Goal: Information Seeking & Learning: Check status

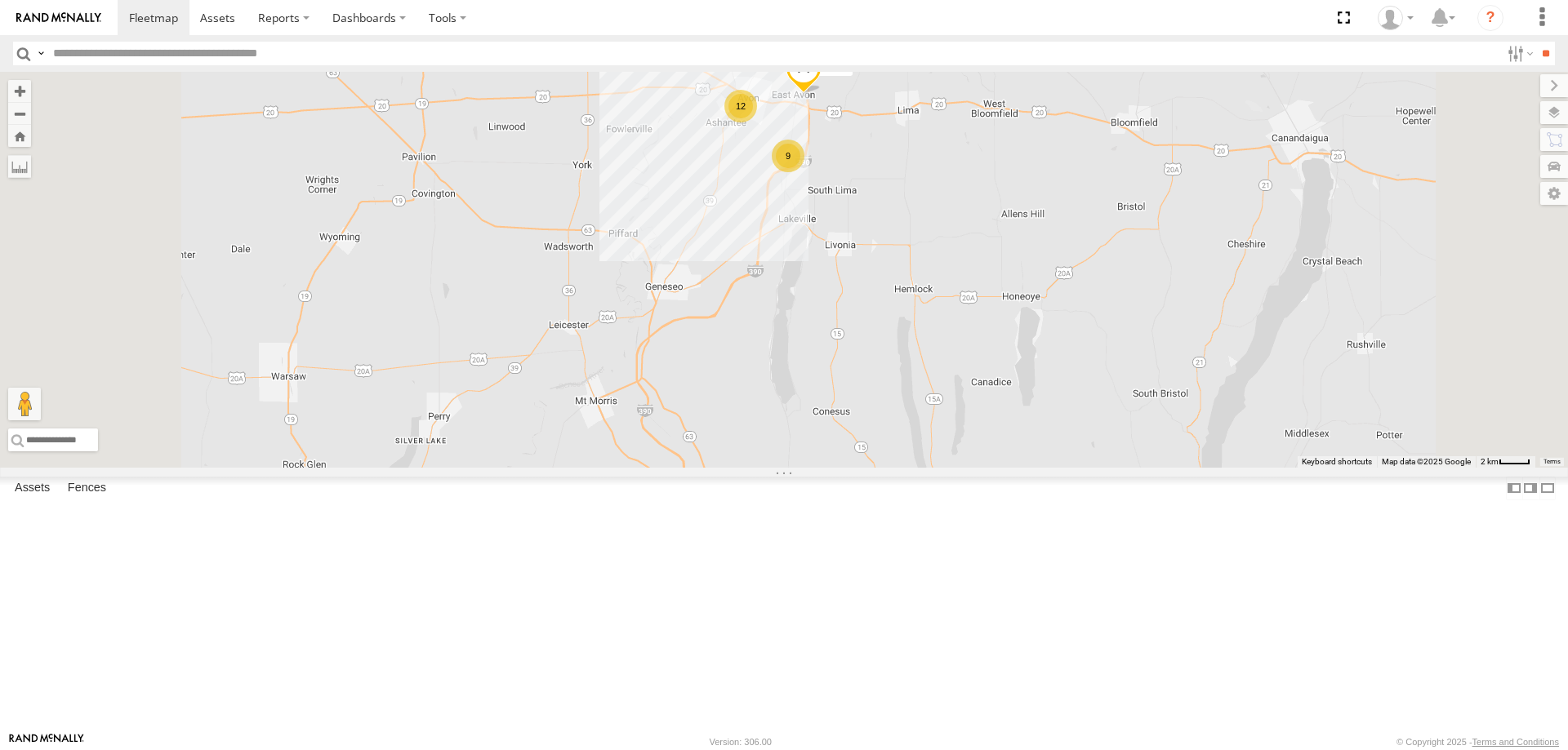
drag, startPoint x: 956, startPoint y: 172, endPoint x: 945, endPoint y: 420, distance: 248.2
click at [946, 405] on div "195 176 180 179 211 204 208 9 12 170" at bounding box center [784, 269] width 1568 height 396
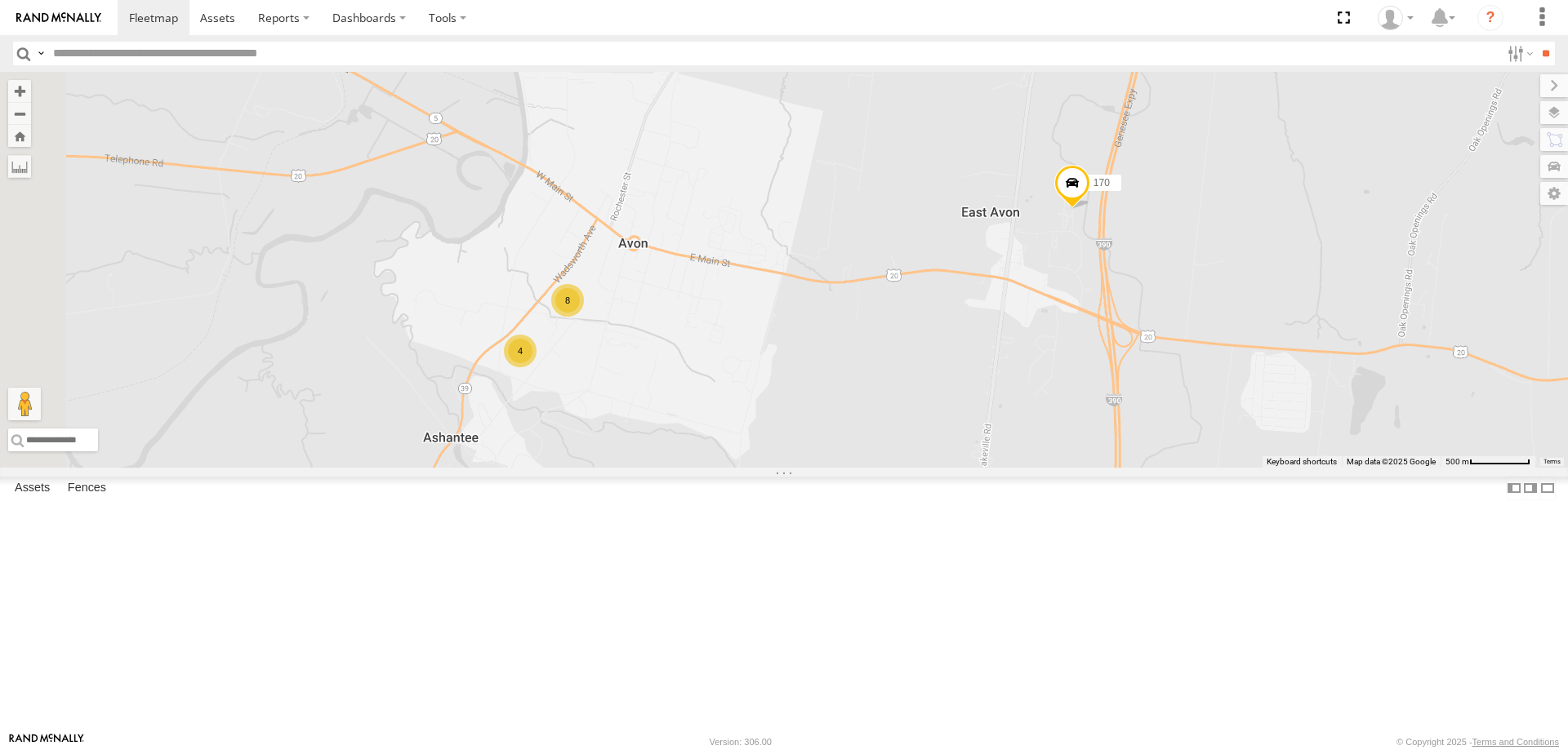
drag, startPoint x: 510, startPoint y: 526, endPoint x: 795, endPoint y: 509, distance: 285.5
click at [795, 468] on div "195 176 180 179 211 204 208 170 177 185 015910001813289 8 4" at bounding box center [784, 269] width 1568 height 396
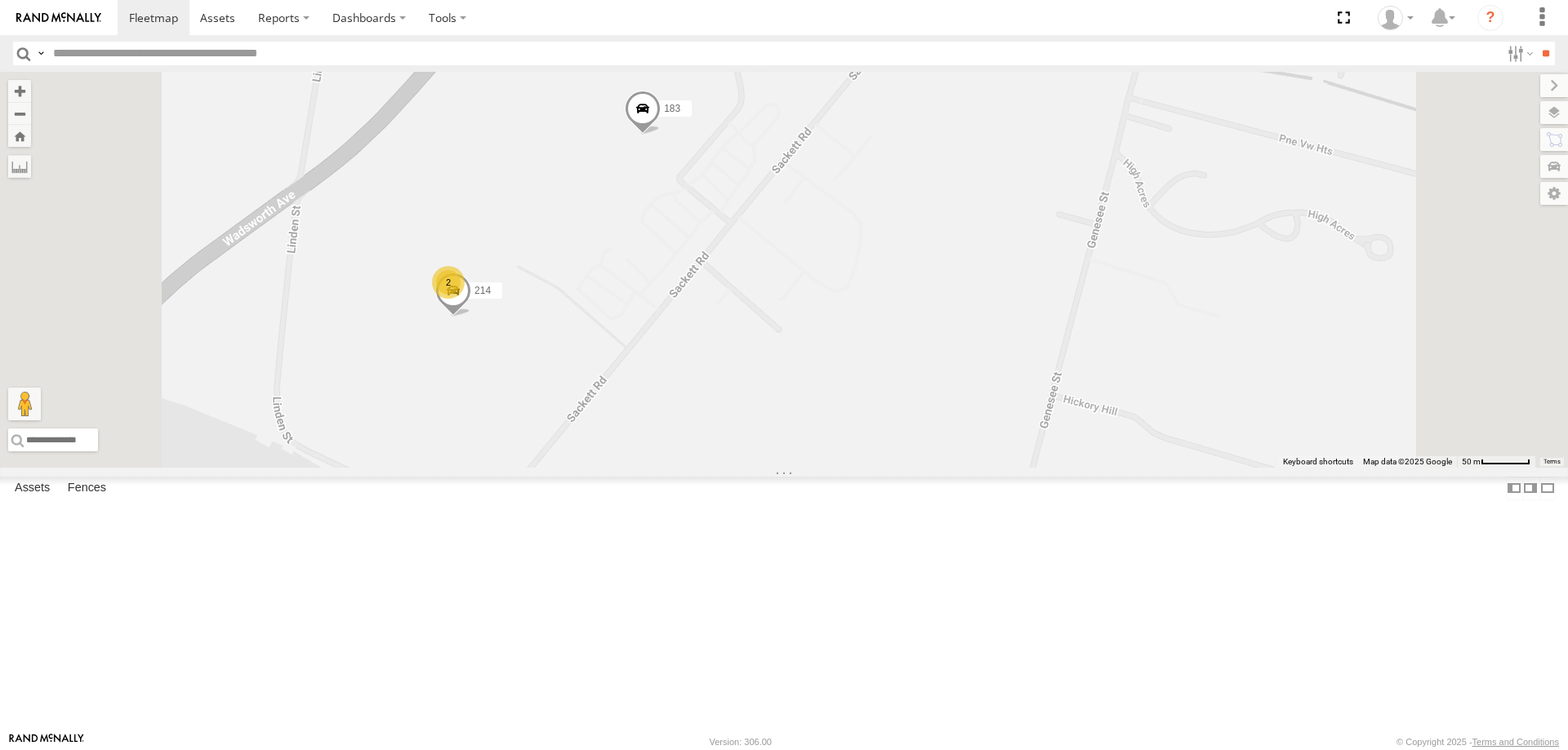
drag, startPoint x: 680, startPoint y: 439, endPoint x: 741, endPoint y: 506, distance: 90.6
click at [741, 468] on div "195 176 180 179 211 204 208 170 177 185 015910001813289 183 196 2 214" at bounding box center [784, 269] width 1568 height 396
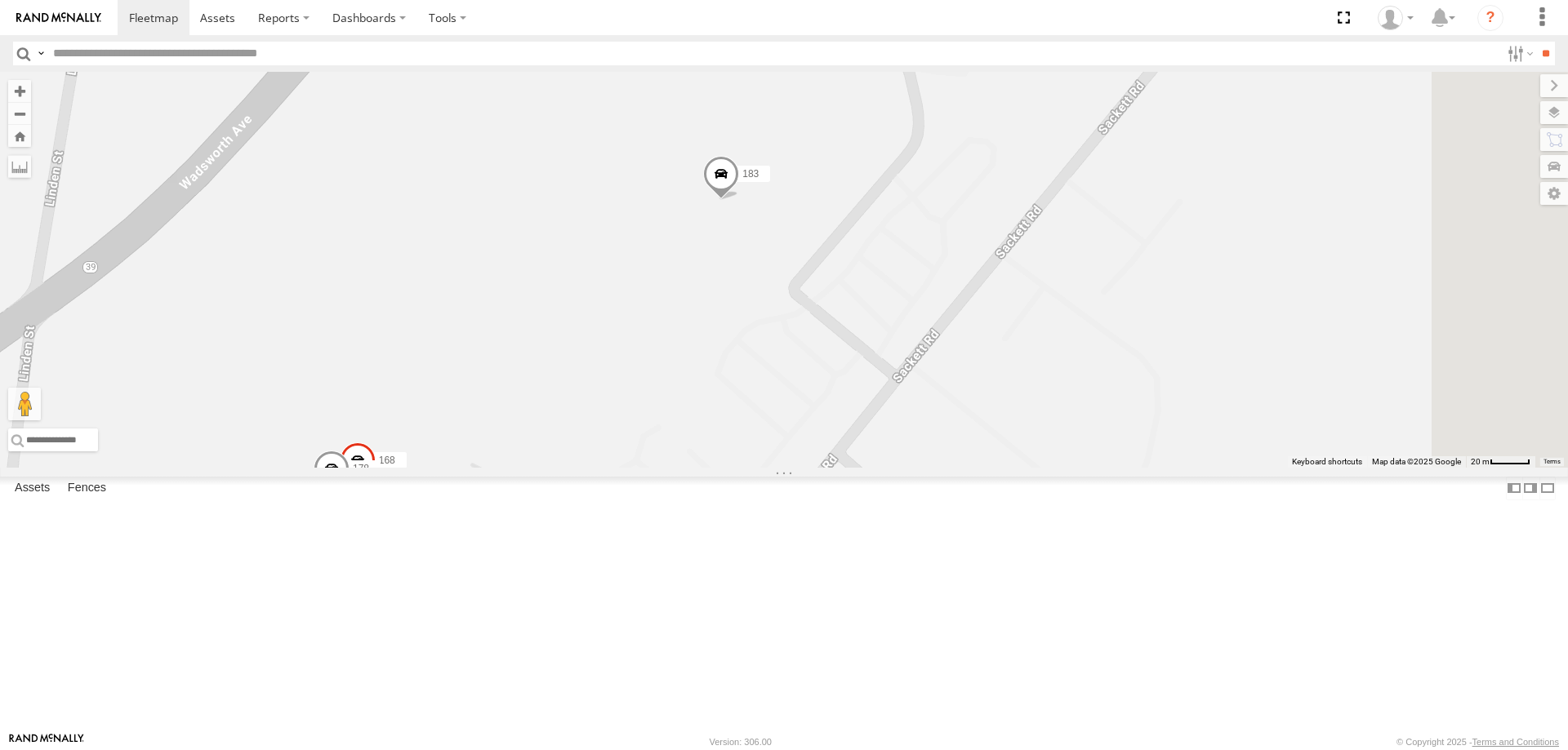
drag, startPoint x: 939, startPoint y: 318, endPoint x: 850, endPoint y: 555, distance: 253.2
click at [850, 468] on div "195 176 180 179 211 204 208 170 177 185 015910001813289 183 196 214 178 168" at bounding box center [784, 269] width 1568 height 396
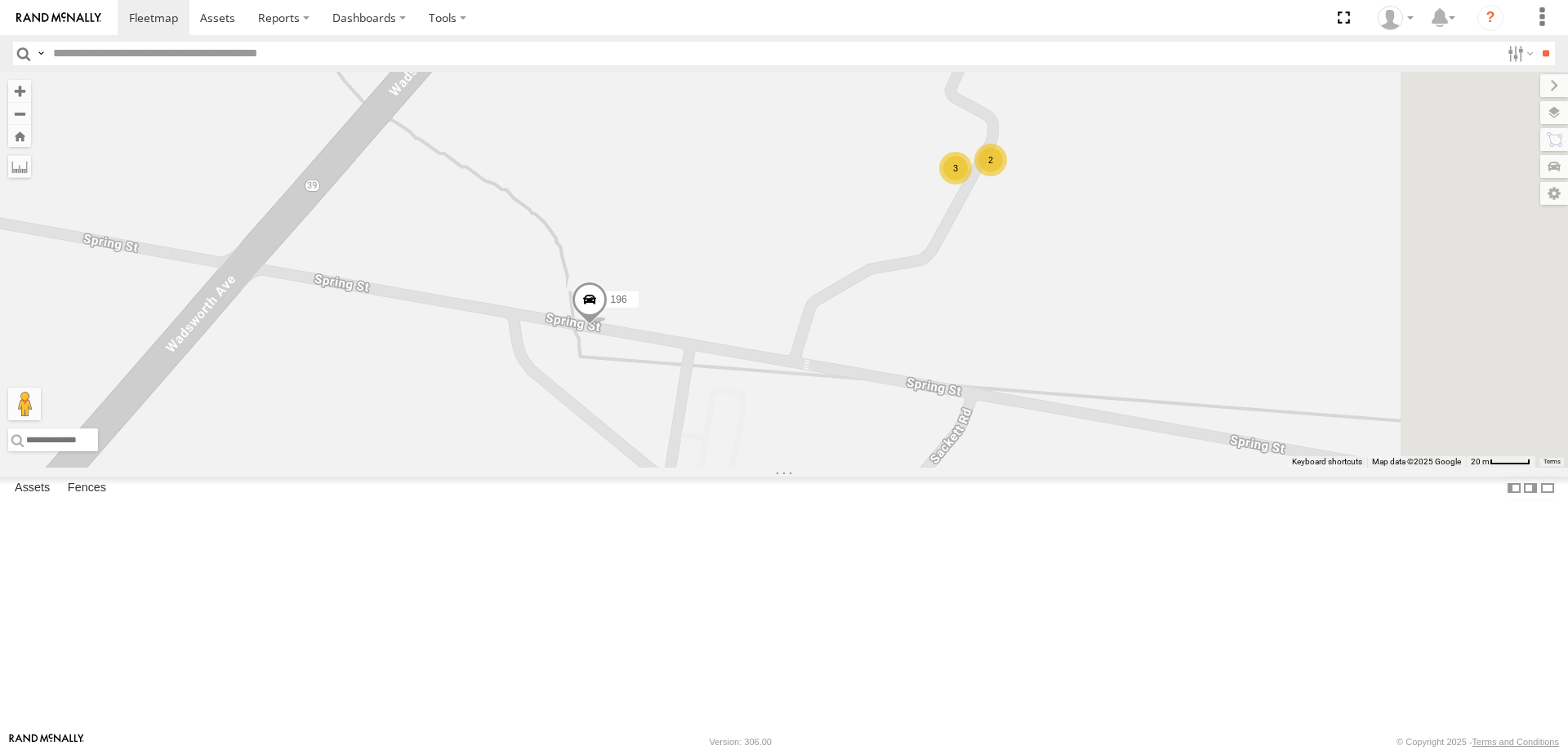
drag, startPoint x: 1011, startPoint y: 335, endPoint x: 845, endPoint y: 568, distance: 286.1
click at [843, 468] on div "195 176 180 179 211 204 208 170 177 185 015910001813289 183 196 214 178 168 3 2" at bounding box center [784, 269] width 1568 height 396
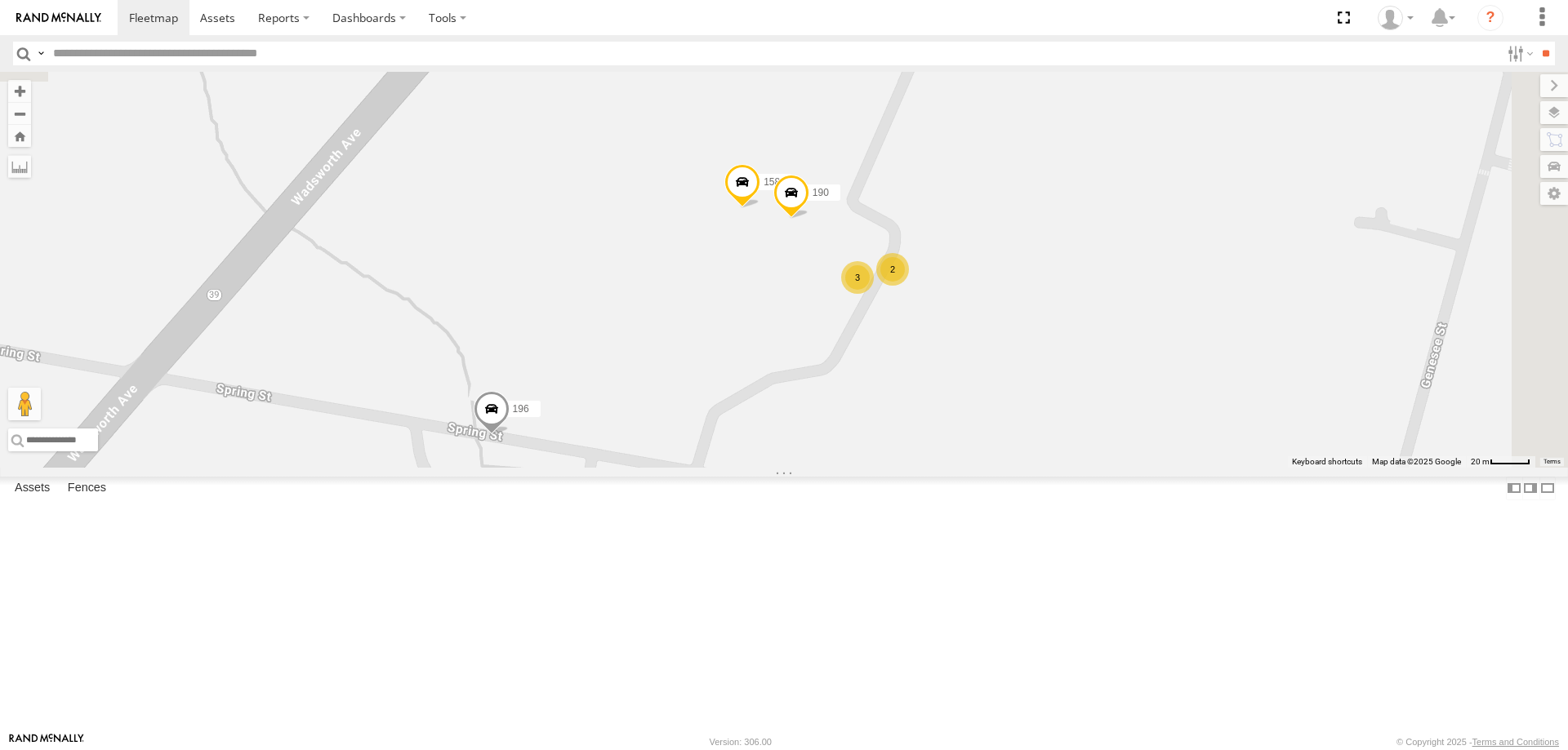
drag, startPoint x: 1064, startPoint y: 425, endPoint x: 962, endPoint y: 501, distance: 127.2
click at [979, 468] on div "195 176 180 179 211 204 208 170 177 185 015910001813289 183 196 214 178 168 3 2…" at bounding box center [784, 269] width 1568 height 396
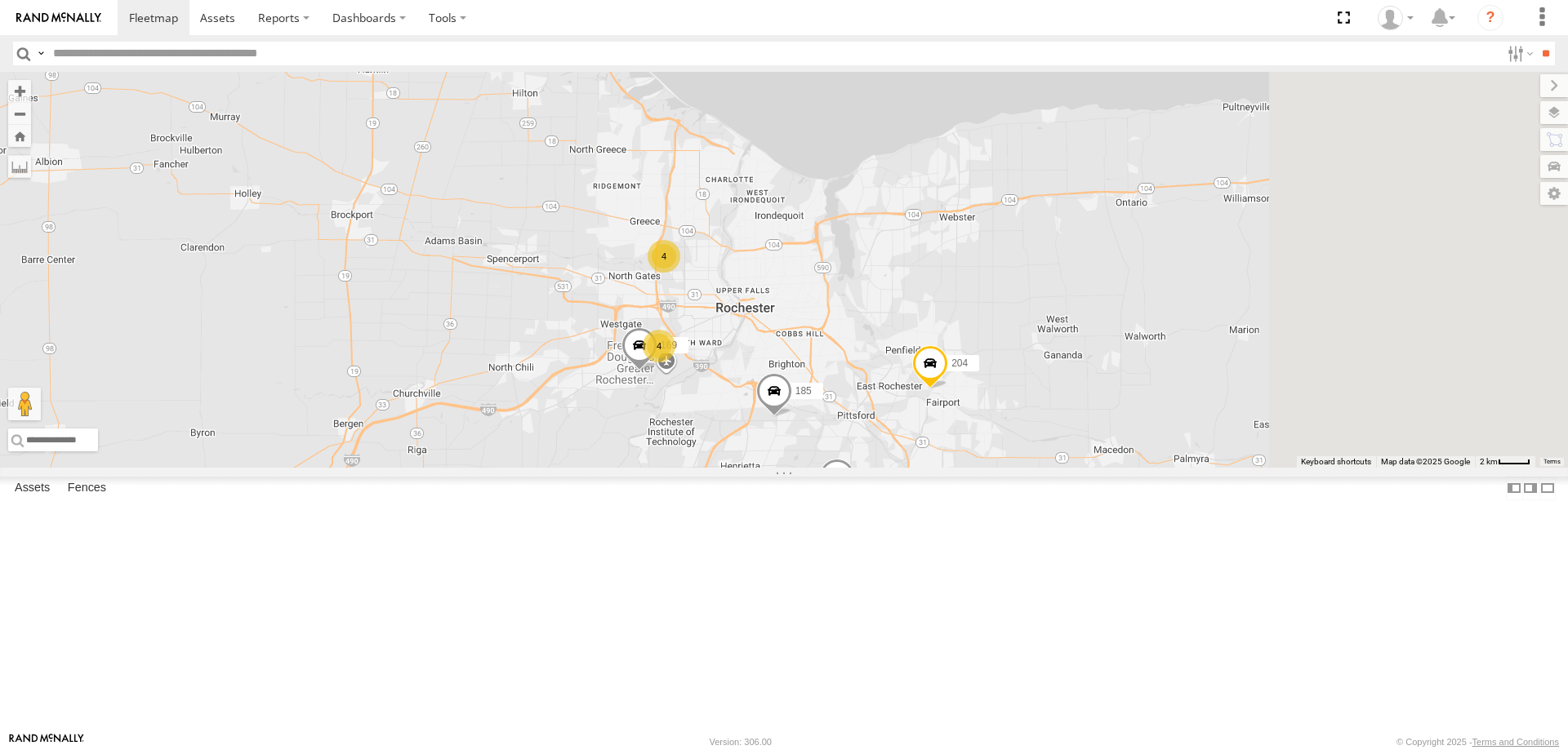
drag, startPoint x: 1095, startPoint y: 196, endPoint x: 713, endPoint y: 530, distance: 507.4
click at [719, 468] on div "195 176 180 179 211 204 208 9 12 177 4 4 170 185 169" at bounding box center [784, 269] width 1568 height 396
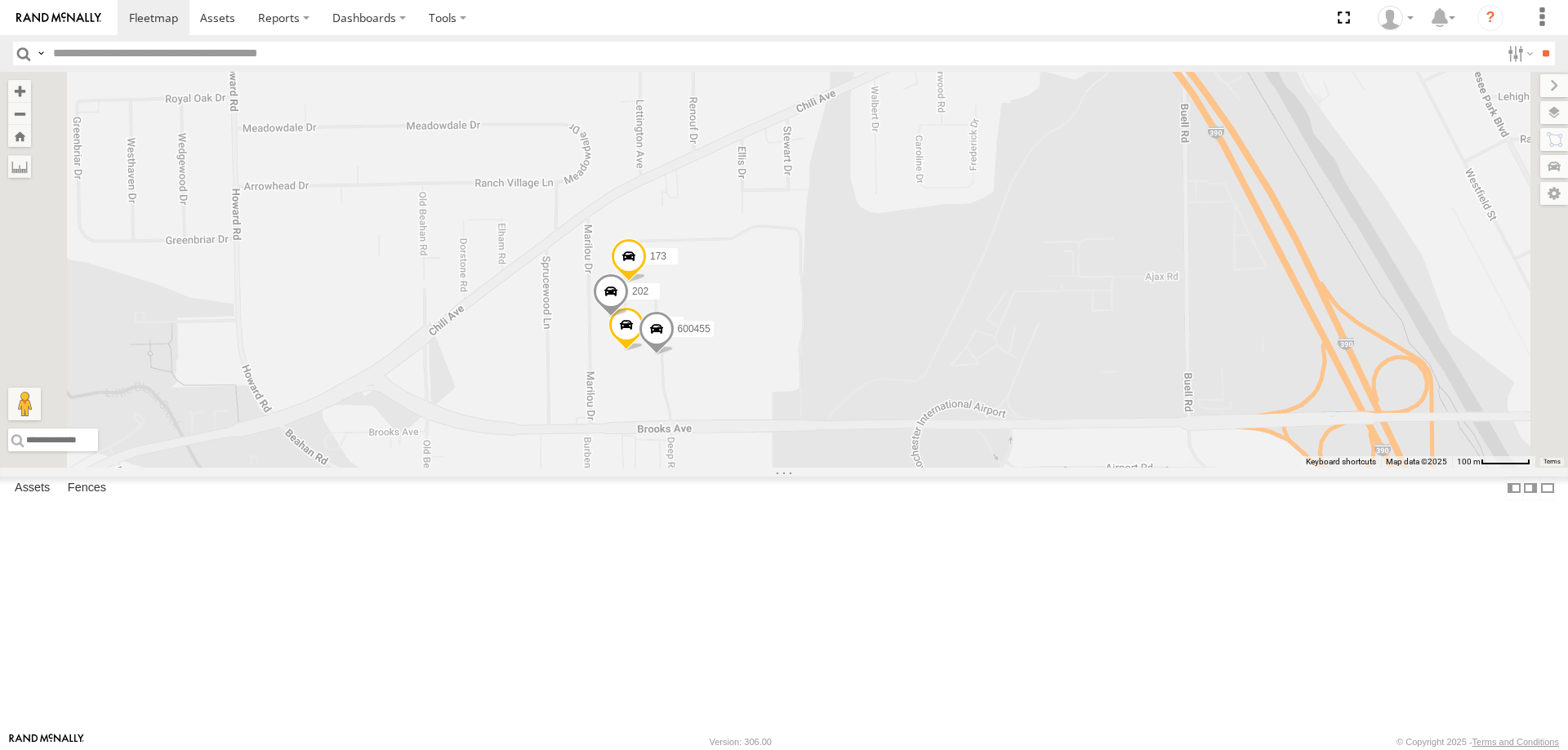
drag, startPoint x: 908, startPoint y: 307, endPoint x: 810, endPoint y: 518, distance: 232.6
click at [810, 468] on div "195 176 180 179 211 204 208 177 170 185 169 203 173 600458 600455 202" at bounding box center [784, 269] width 1568 height 396
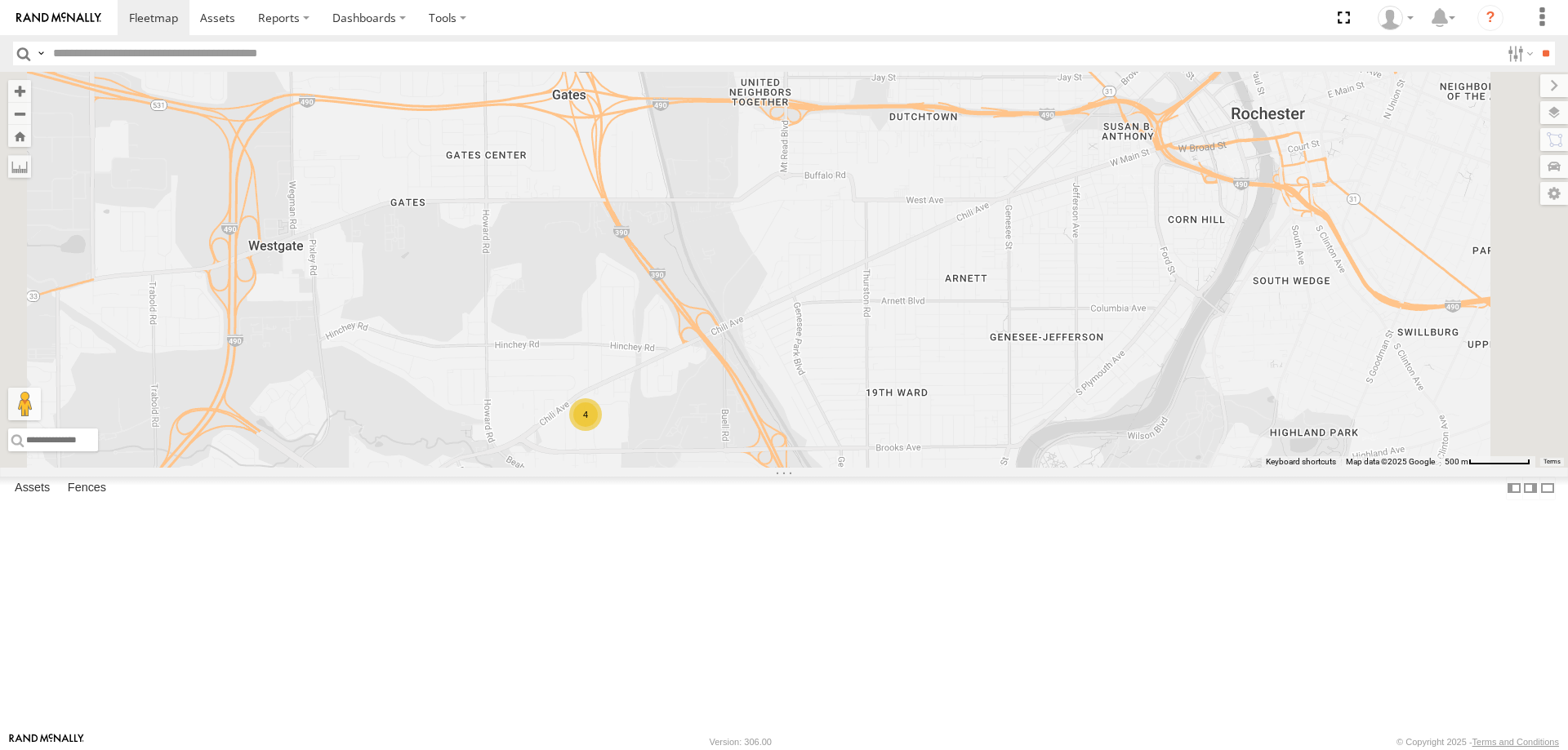
drag, startPoint x: 726, startPoint y: 272, endPoint x: 738, endPoint y: 382, distance: 110.7
click at [737, 376] on div "195 176 180 179 211 204 208 177 170 185 169 203 4" at bounding box center [784, 269] width 1568 height 396
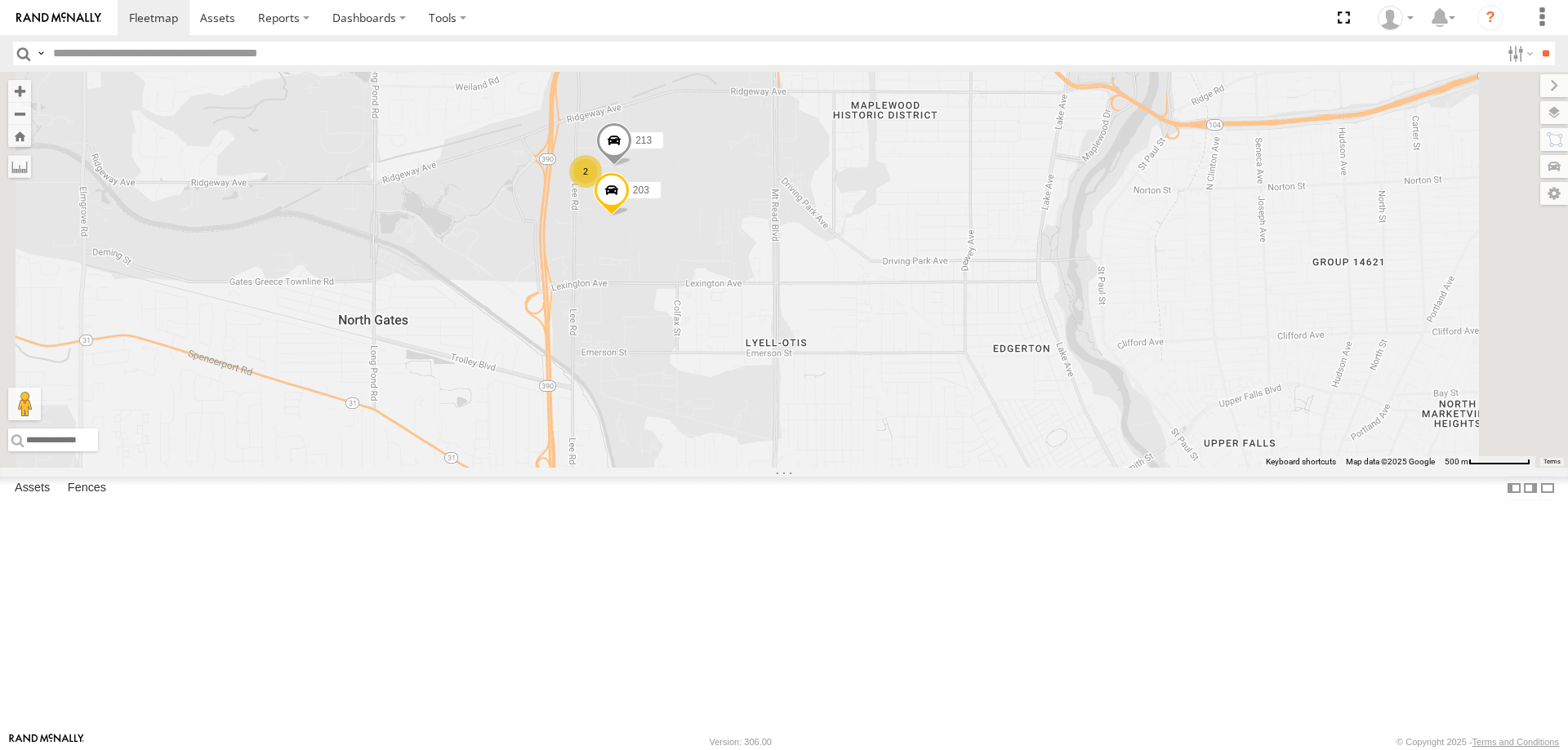
drag, startPoint x: 780, startPoint y: 223, endPoint x: 737, endPoint y: 461, distance: 241.9
click at [737, 451] on div "195 176 180 179 211 204 208 177 170 185 169 203 4 213 2" at bounding box center [784, 269] width 1568 height 396
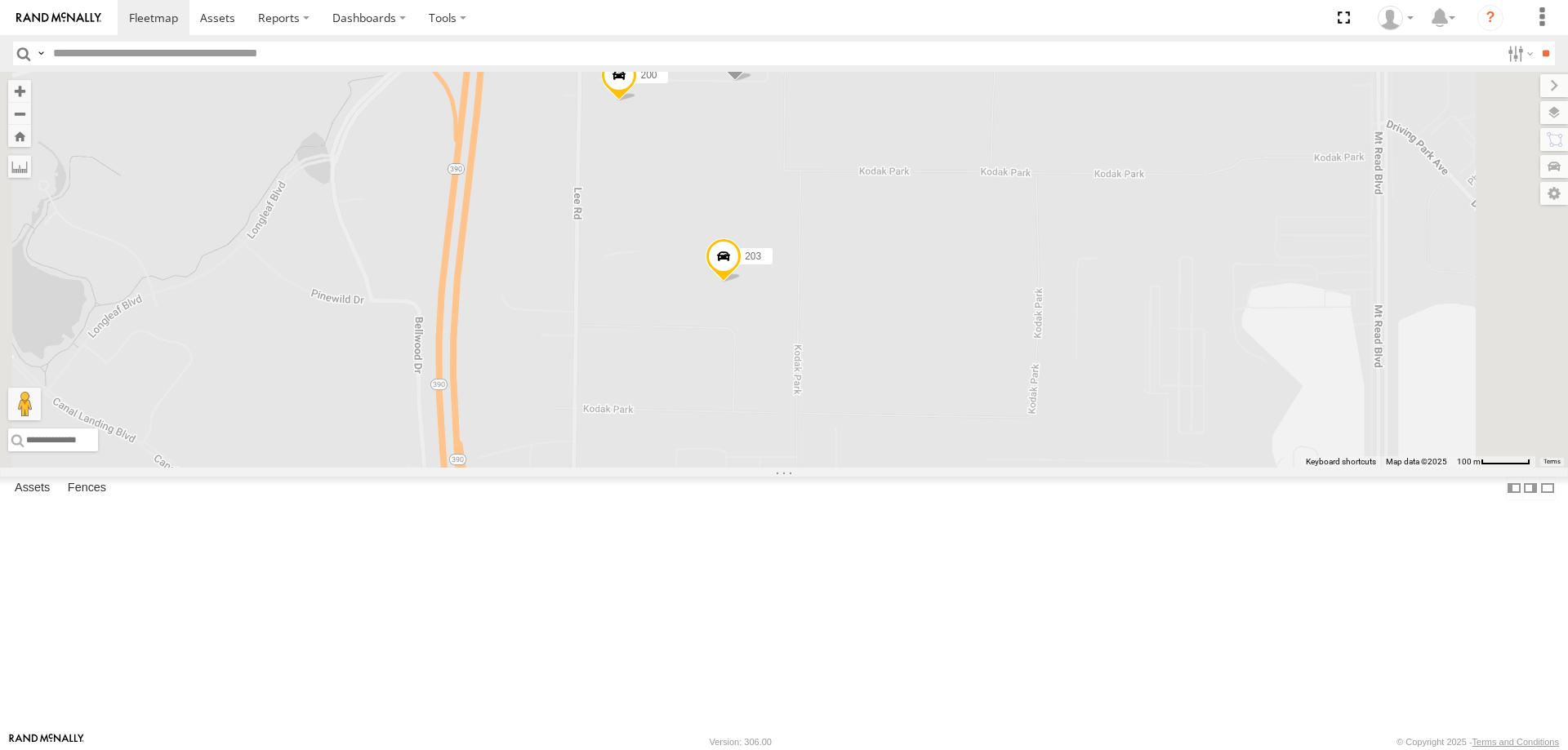
drag, startPoint x: 825, startPoint y: 271, endPoint x: 820, endPoint y: 346, distance: 75.2
click at [820, 346] on div "195 176 180 179 211 204 208 177 170 185 169 203 213 200 600452" at bounding box center [784, 269] width 1568 height 396
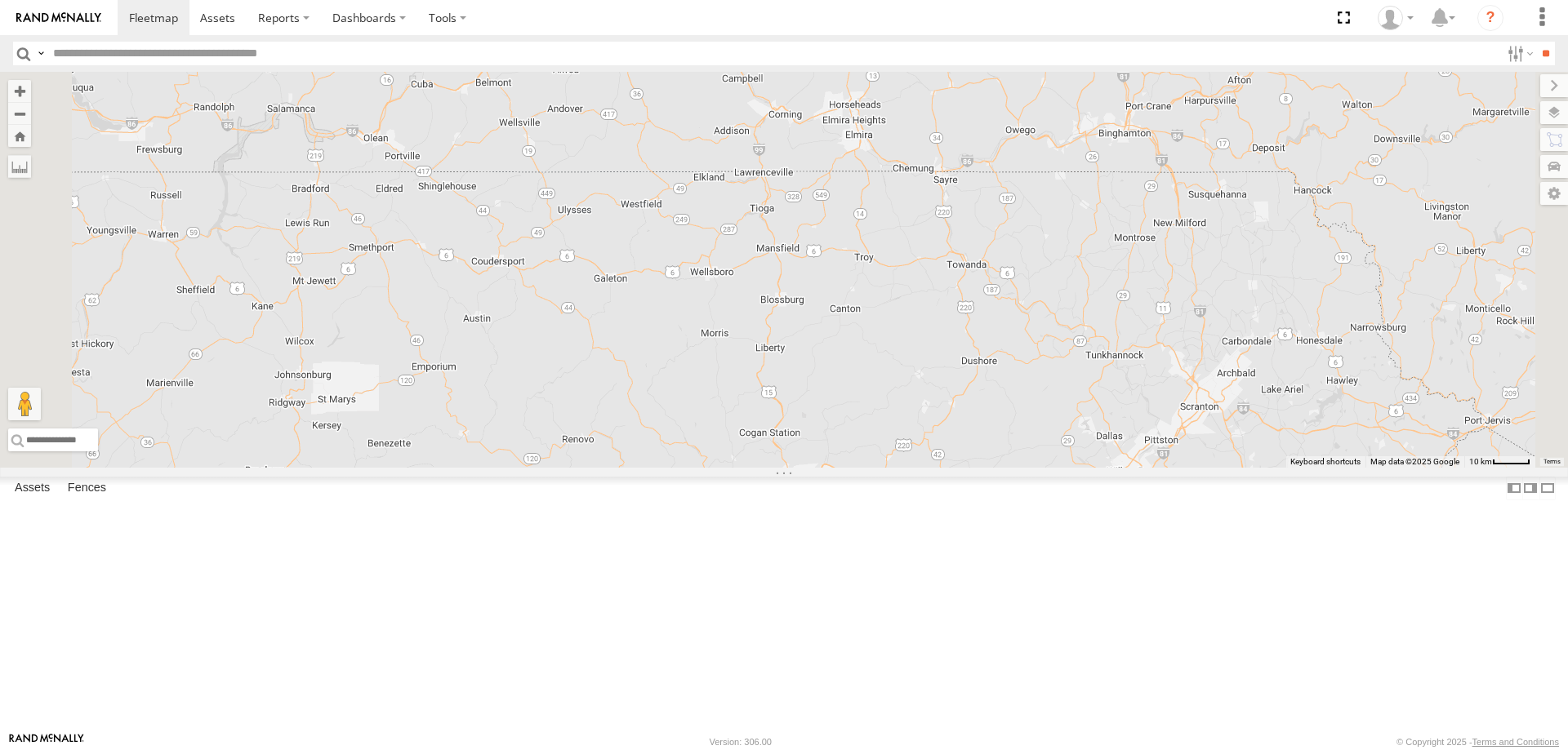
drag, startPoint x: 996, startPoint y: 223, endPoint x: 949, endPoint y: 495, distance: 276.0
click at [949, 468] on div "600457 211 175 212 174 177 205 199 015910001813289 191 173 600459 184 187 210 2…" at bounding box center [784, 269] width 1568 height 396
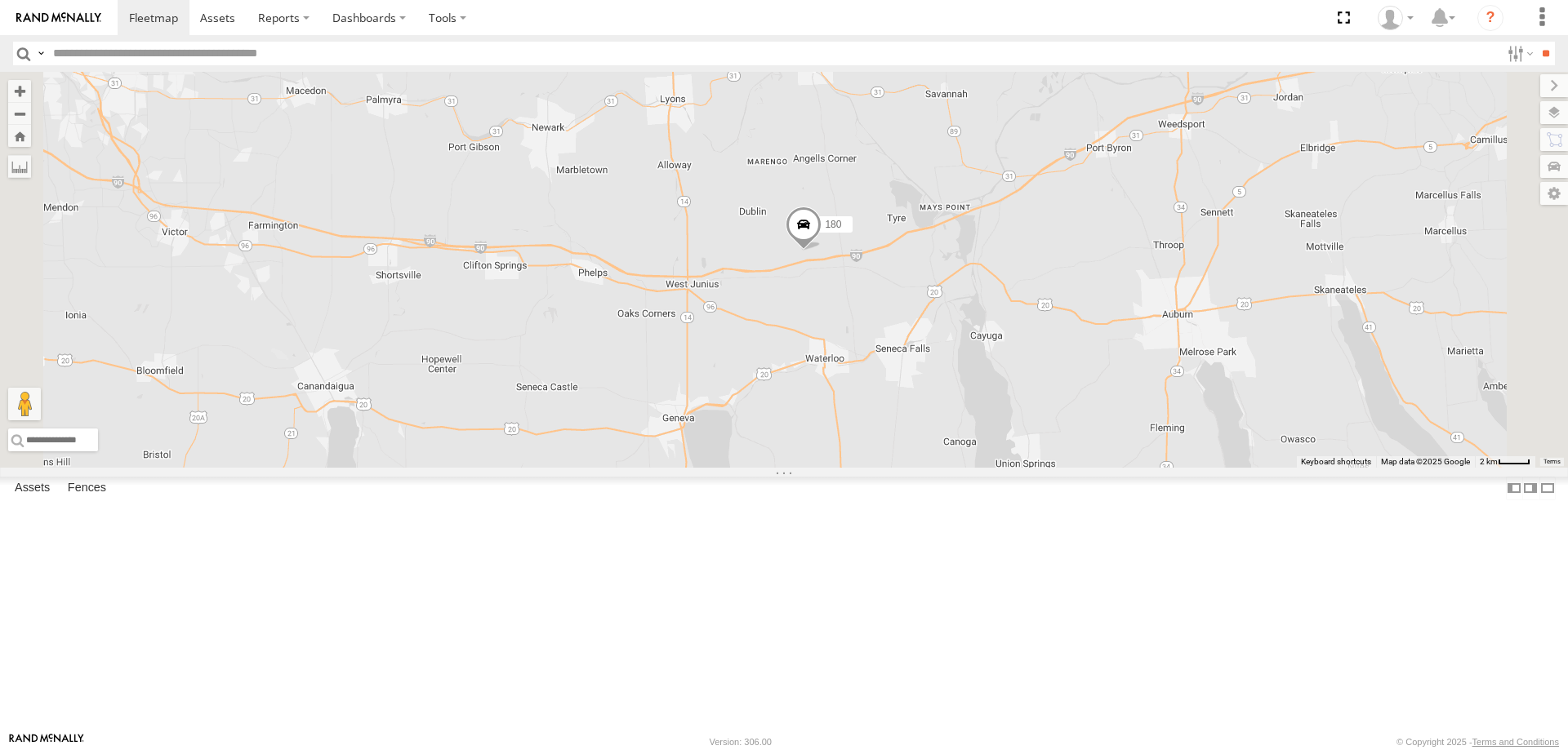
drag, startPoint x: 1382, startPoint y: 271, endPoint x: 1073, endPoint y: 482, distance: 374.2
click at [1092, 468] on div "211 175 212 205 199 191 600459 184 187 210 193 201 195 176 206 180 204 209 6004…" at bounding box center [784, 269] width 1568 height 396
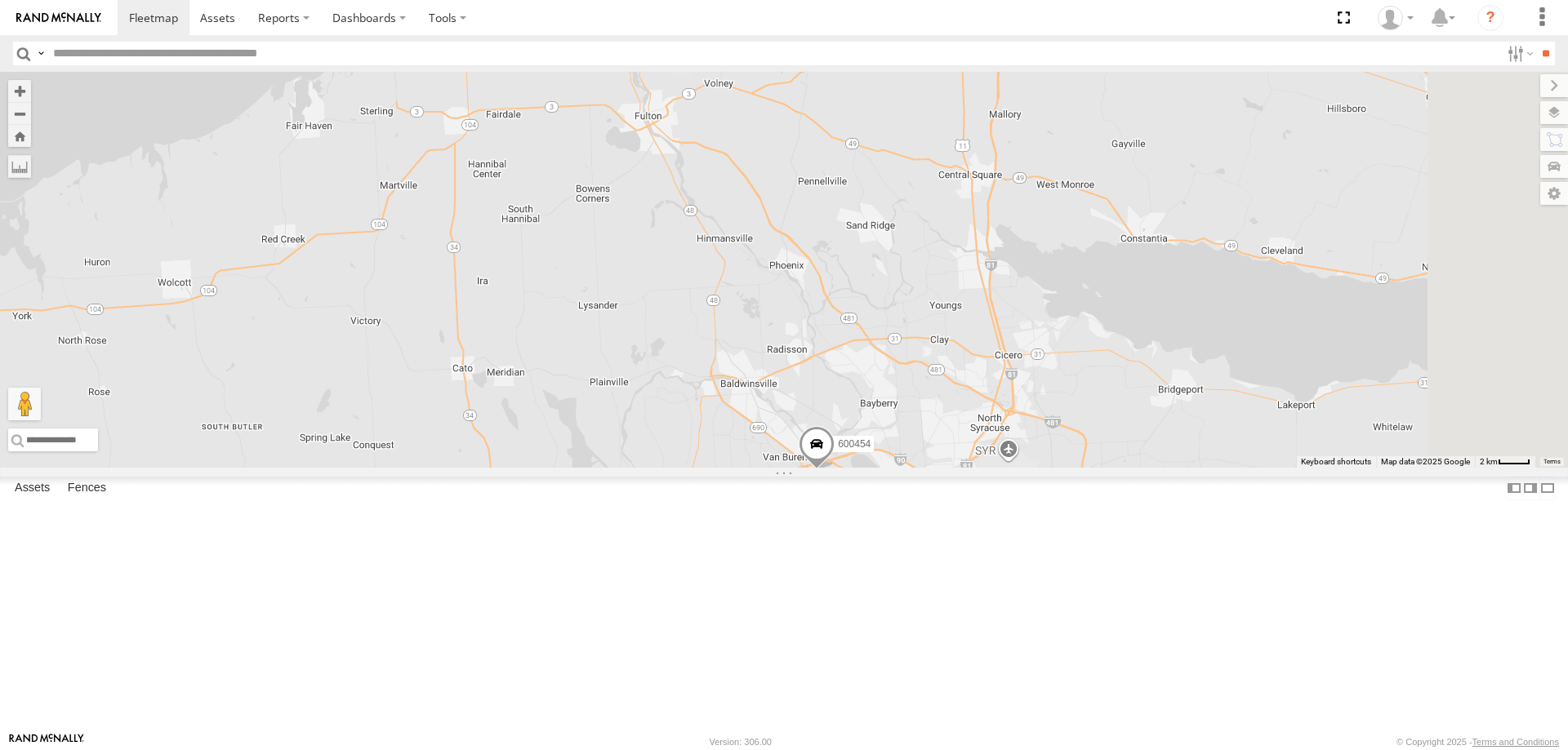
drag, startPoint x: 1056, startPoint y: 635, endPoint x: 968, endPoint y: 590, distance: 98.8
click at [984, 468] on div "211 175 212 205 199 191 600459 184 187 210 193 201 195 176 206 180 204 209 6004…" at bounding box center [784, 269] width 1568 height 396
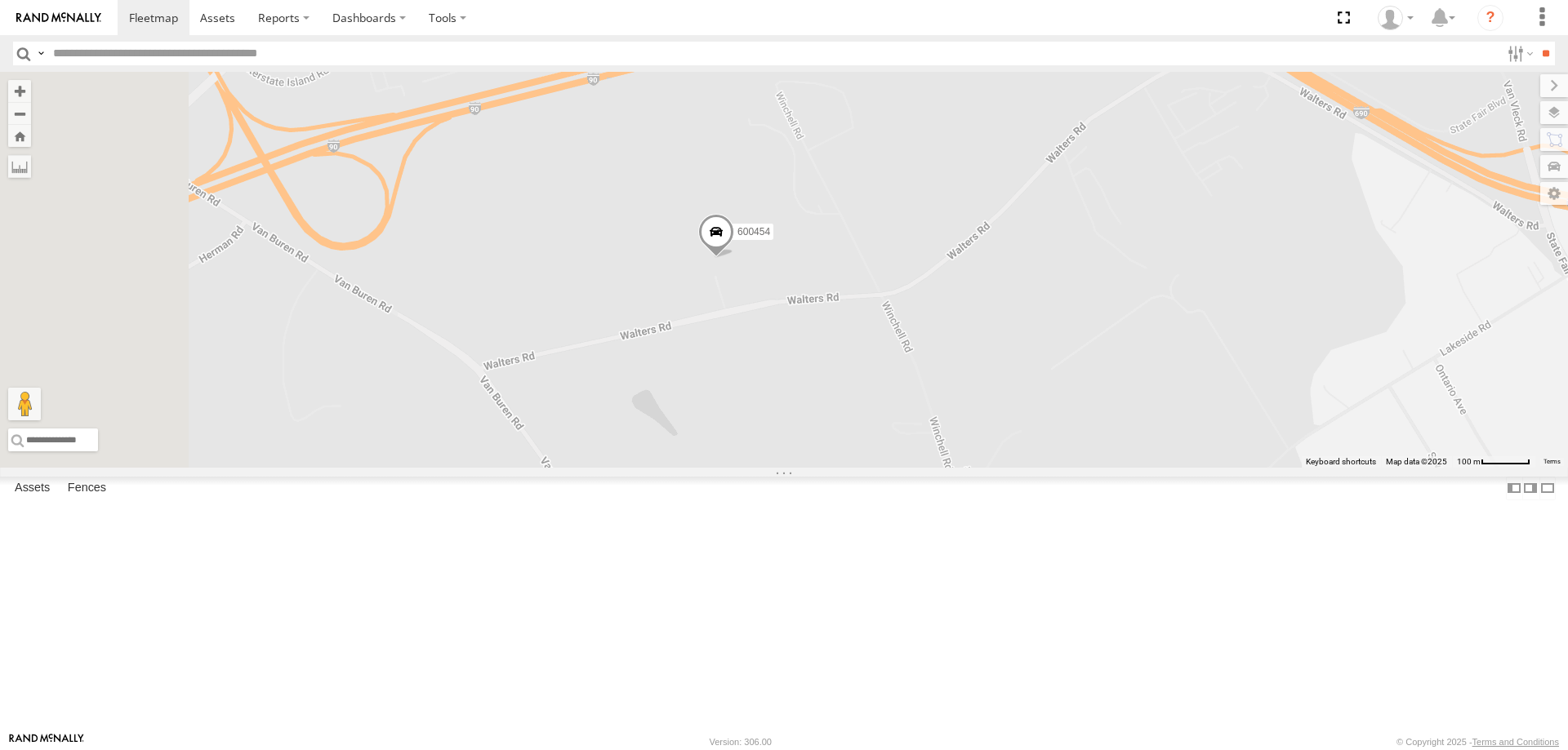
drag, startPoint x: 676, startPoint y: 463, endPoint x: 820, endPoint y: 451, distance: 144.5
click at [820, 451] on div "211 175 212 205 199 191 600459 184 187 210 193 201 195 176 206 180 204 209 6004…" at bounding box center [784, 269] width 1568 height 396
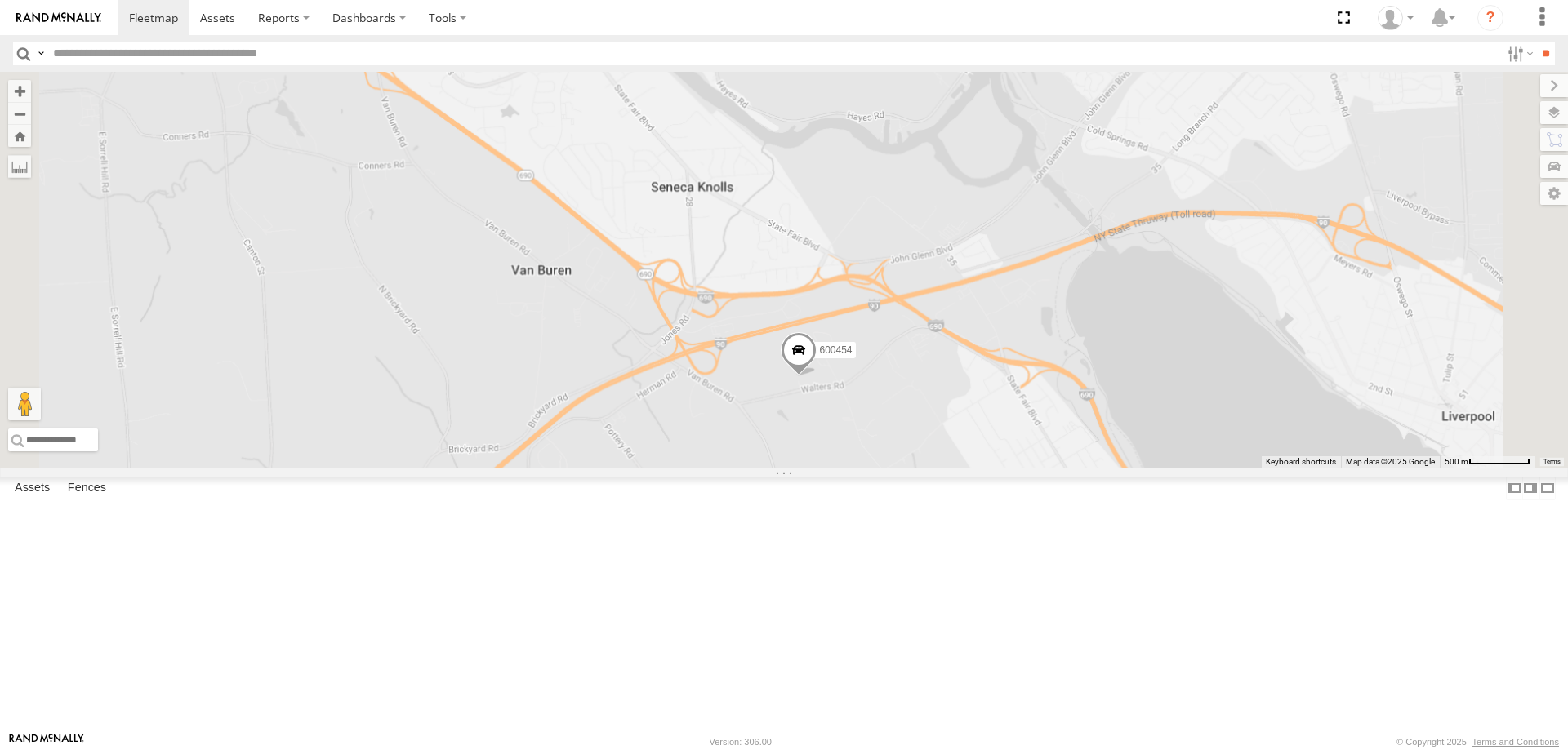
drag, startPoint x: 1150, startPoint y: 607, endPoint x: 929, endPoint y: 414, distance: 293.4
click at [963, 450] on div "211 175 212 205 199 191 600459 184 187 210 193 201 195 176 206 180 204 209 6004…" at bounding box center [784, 269] width 1568 height 396
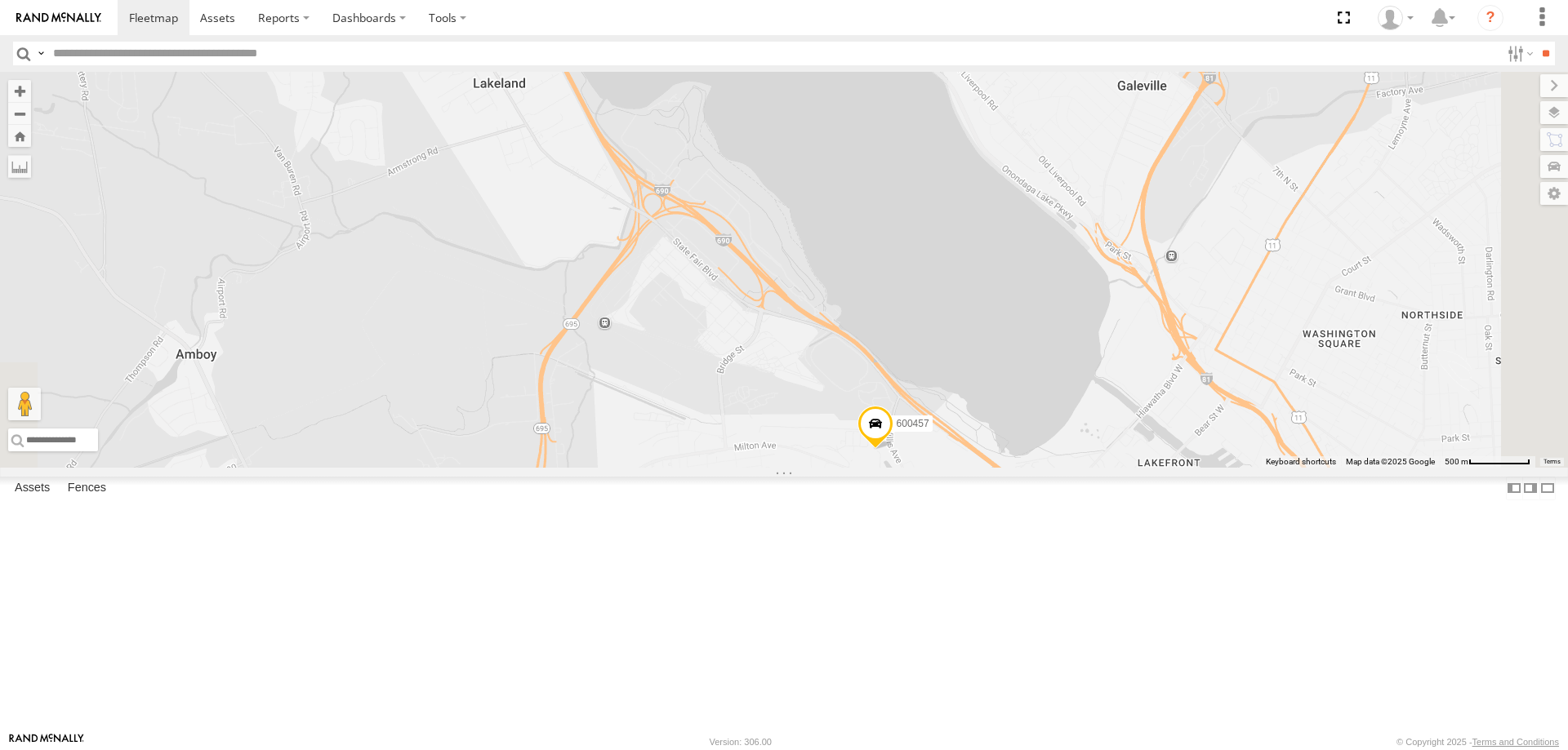
drag, startPoint x: 1026, startPoint y: 631, endPoint x: 928, endPoint y: 573, distance: 113.9
click at [928, 468] on div "211 175 212 205 199 191 600459 184 187 210 193 201 195 176 206 180 204 209 6004…" at bounding box center [784, 269] width 1568 height 396
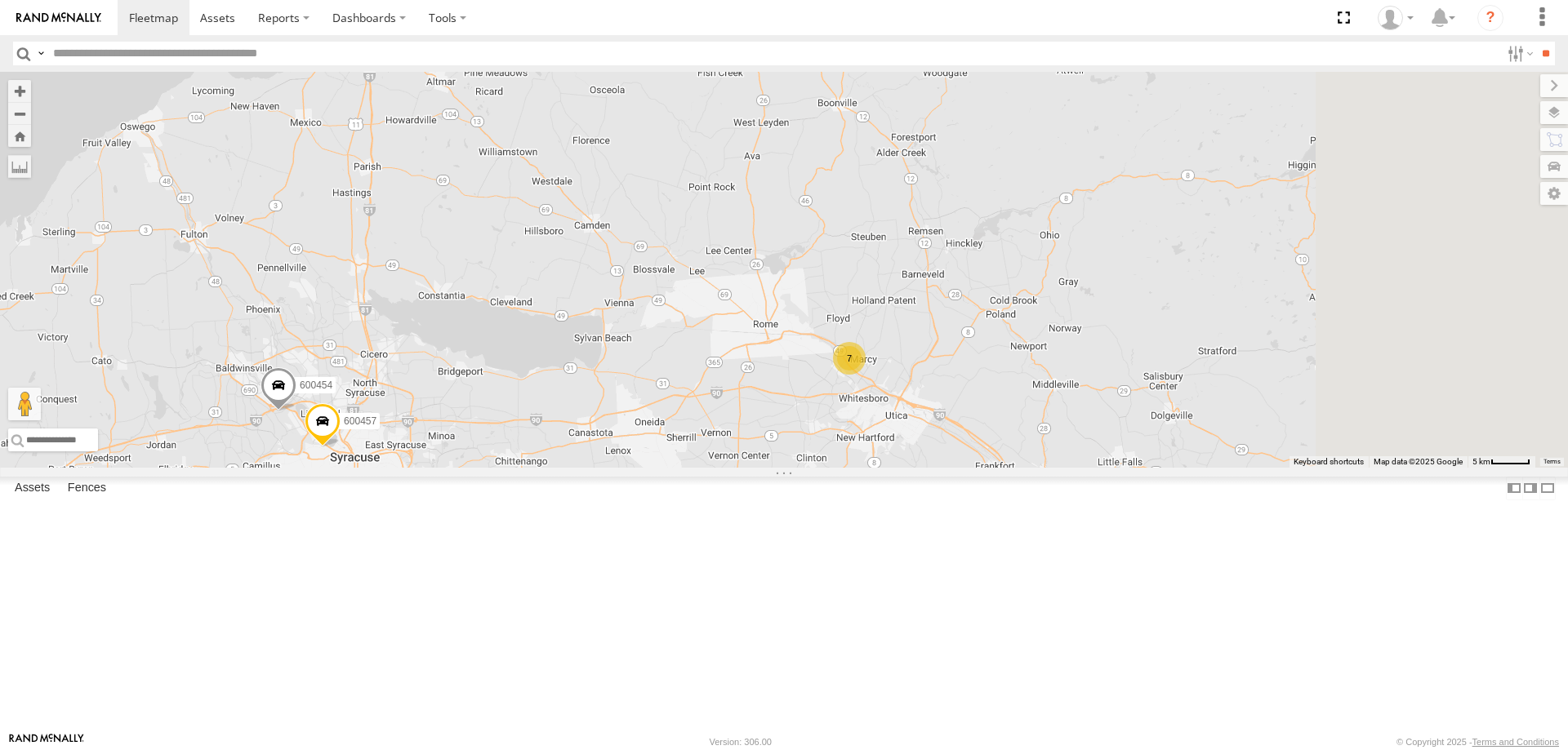
drag, startPoint x: 1284, startPoint y: 557, endPoint x: 886, endPoint y: 541, distance: 398.3
click at [891, 468] on div "211 175 212 205 199 191 600459 184 187 210 193 201 195 176 206 180 204 209 6004…" at bounding box center [784, 269] width 1568 height 396
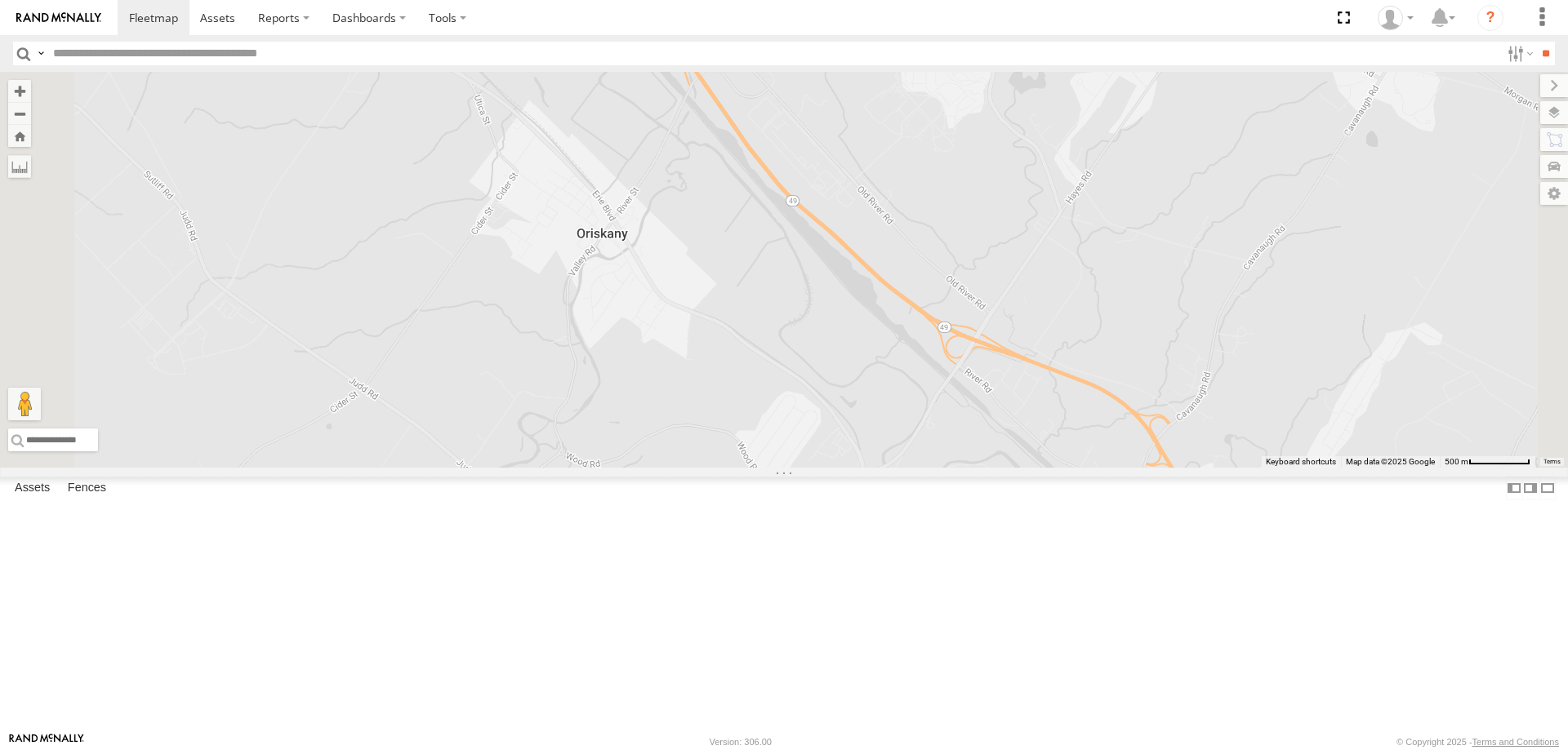
drag, startPoint x: 921, startPoint y: 352, endPoint x: 829, endPoint y: 563, distance: 230.2
click at [830, 468] on div "211 175 212 205 199 191 600459 184 187 210 193 201 195 176 206 180 204 209 6004…" at bounding box center [784, 269] width 1568 height 396
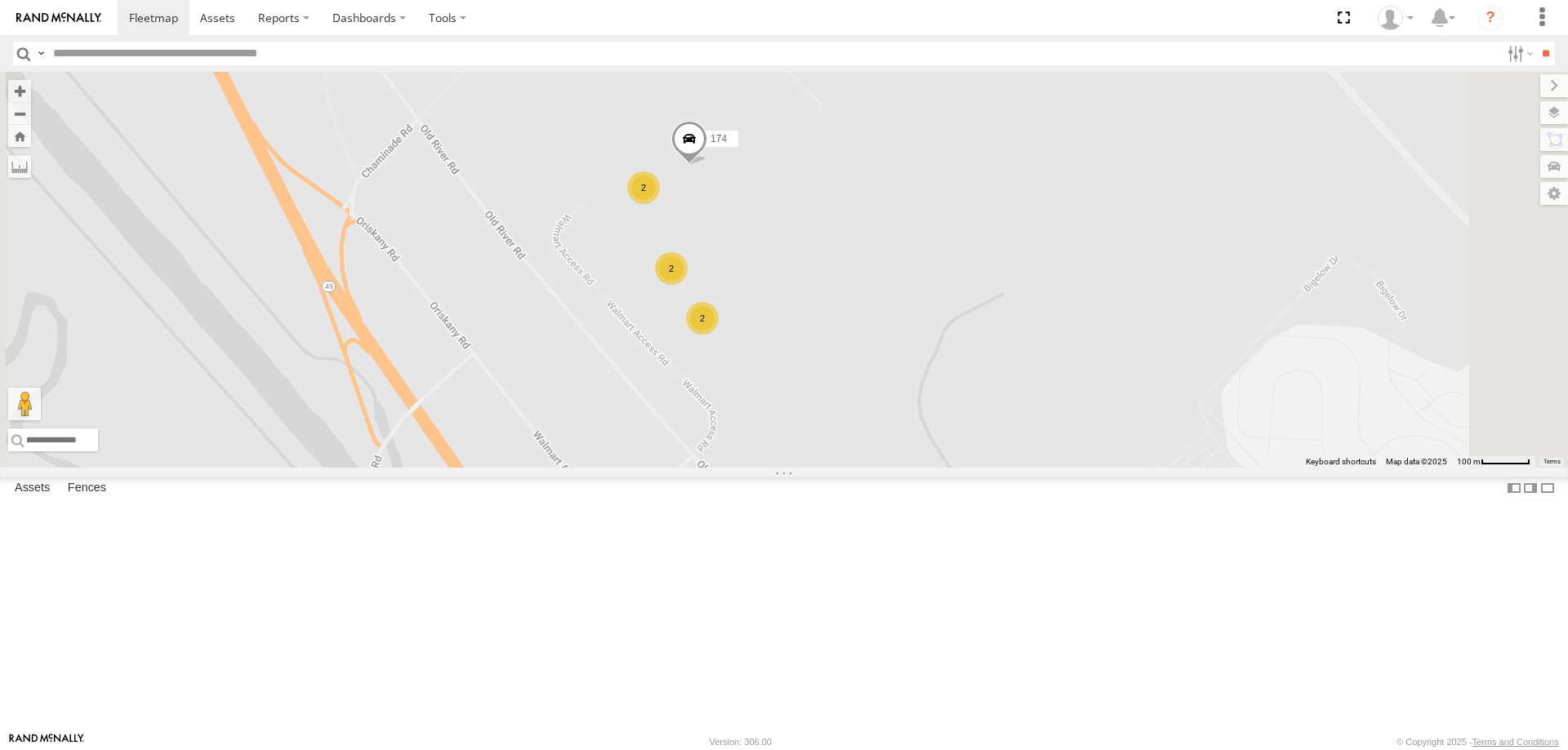
drag, startPoint x: 817, startPoint y: 489, endPoint x: 792, endPoint y: 555, distance: 70.6
click at [792, 468] on div "211 175 212 205 199 191 600459 184 187 210 193 201 195 176 206 180 204 209 6004…" at bounding box center [784, 269] width 1568 height 396
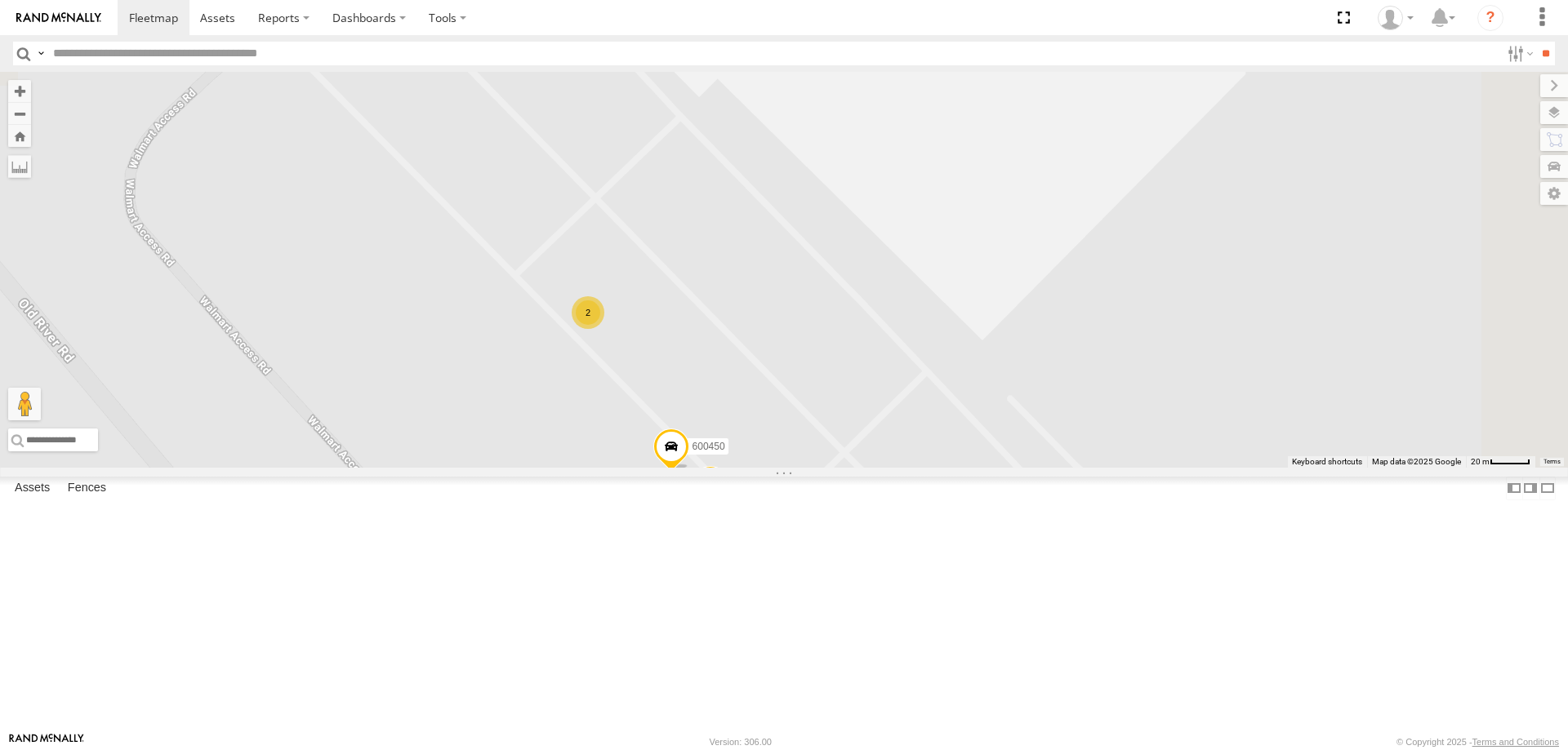
drag, startPoint x: 861, startPoint y: 476, endPoint x: 688, endPoint y: 612, distance: 220.1
click at [689, 468] on div "211 175 212 205 199 191 600459 184 187 210 193 201 195 176 206 180 204 209 6004…" at bounding box center [784, 269] width 1568 height 396
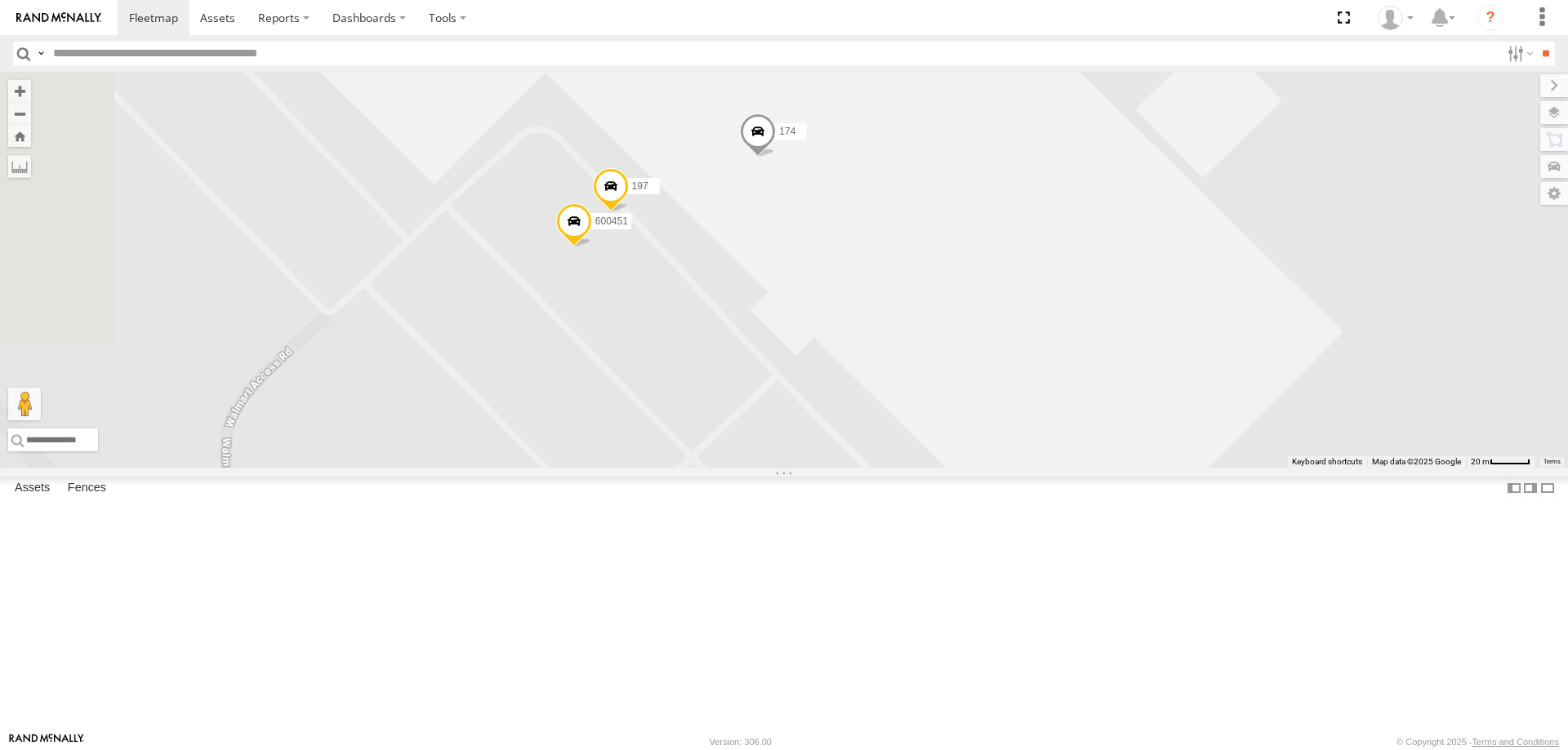
drag, startPoint x: 635, startPoint y: 320, endPoint x: 738, endPoint y: 580, distance: 279.7
click at [738, 468] on div "211 175 212 205 199 191 600459 184 187 210 193 201 195 176 206 180 204 209 6004…" at bounding box center [784, 269] width 1568 height 396
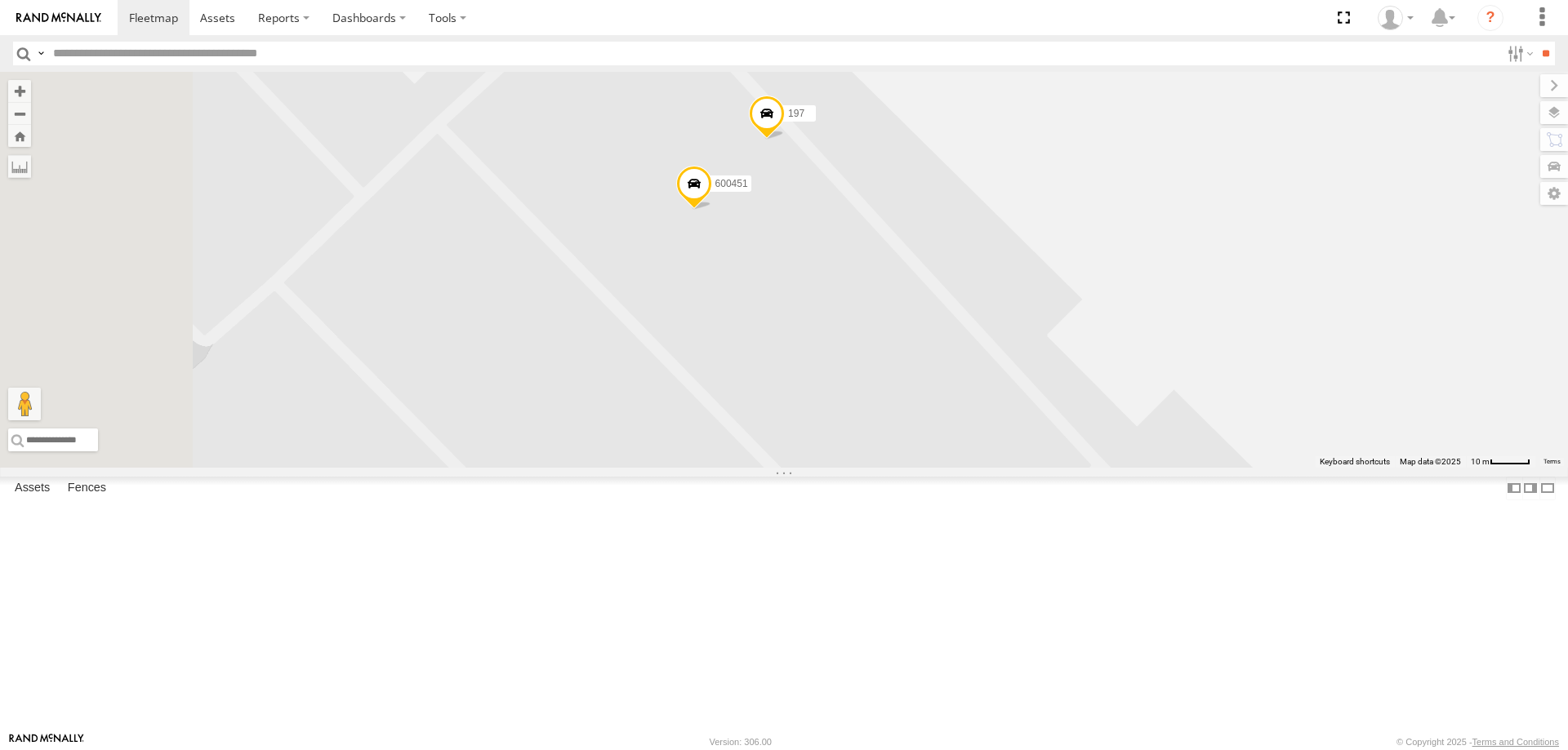
drag, startPoint x: 732, startPoint y: 338, endPoint x: 899, endPoint y: 633, distance: 339.0
click at [887, 468] on div "211 175 212 205 199 191 600459 184 187 210 193 201 195 176 206 180 204 209 6004…" at bounding box center [784, 269] width 1568 height 396
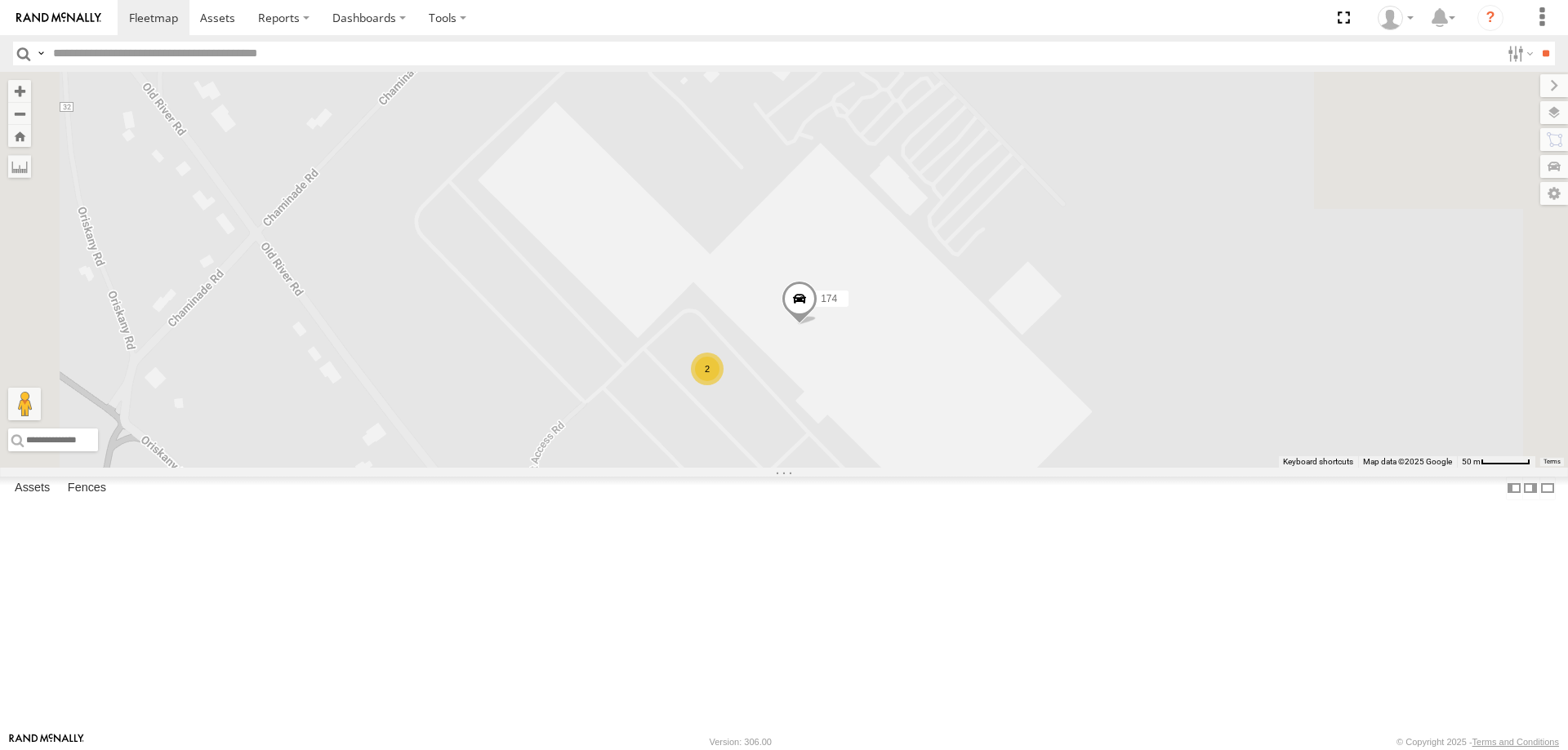
drag, startPoint x: 1035, startPoint y: 626, endPoint x: 838, endPoint y: 362, distance: 329.4
click at [840, 370] on div "211 175 212 205 199 191 600459 184 187 210 193 201 195 176 206 180 204 209 6004…" at bounding box center [784, 269] width 1568 height 396
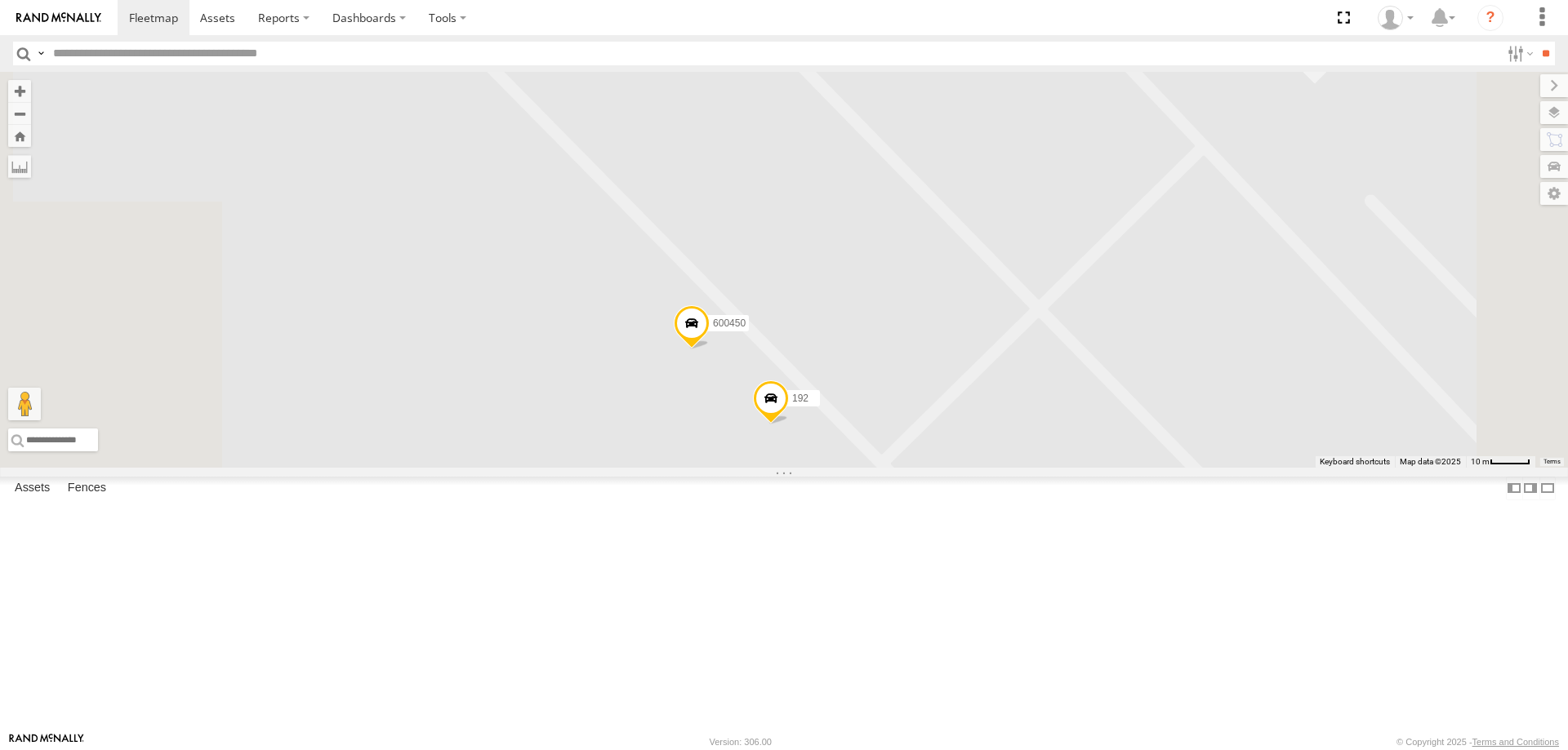
drag, startPoint x: 682, startPoint y: 320, endPoint x: 819, endPoint y: 492, distance: 219.9
click at [810, 468] on div "211 175 212 205 199 191 600459 184 187 210 193 201 195 176 206 180 204 209 6004…" at bounding box center [784, 269] width 1568 height 396
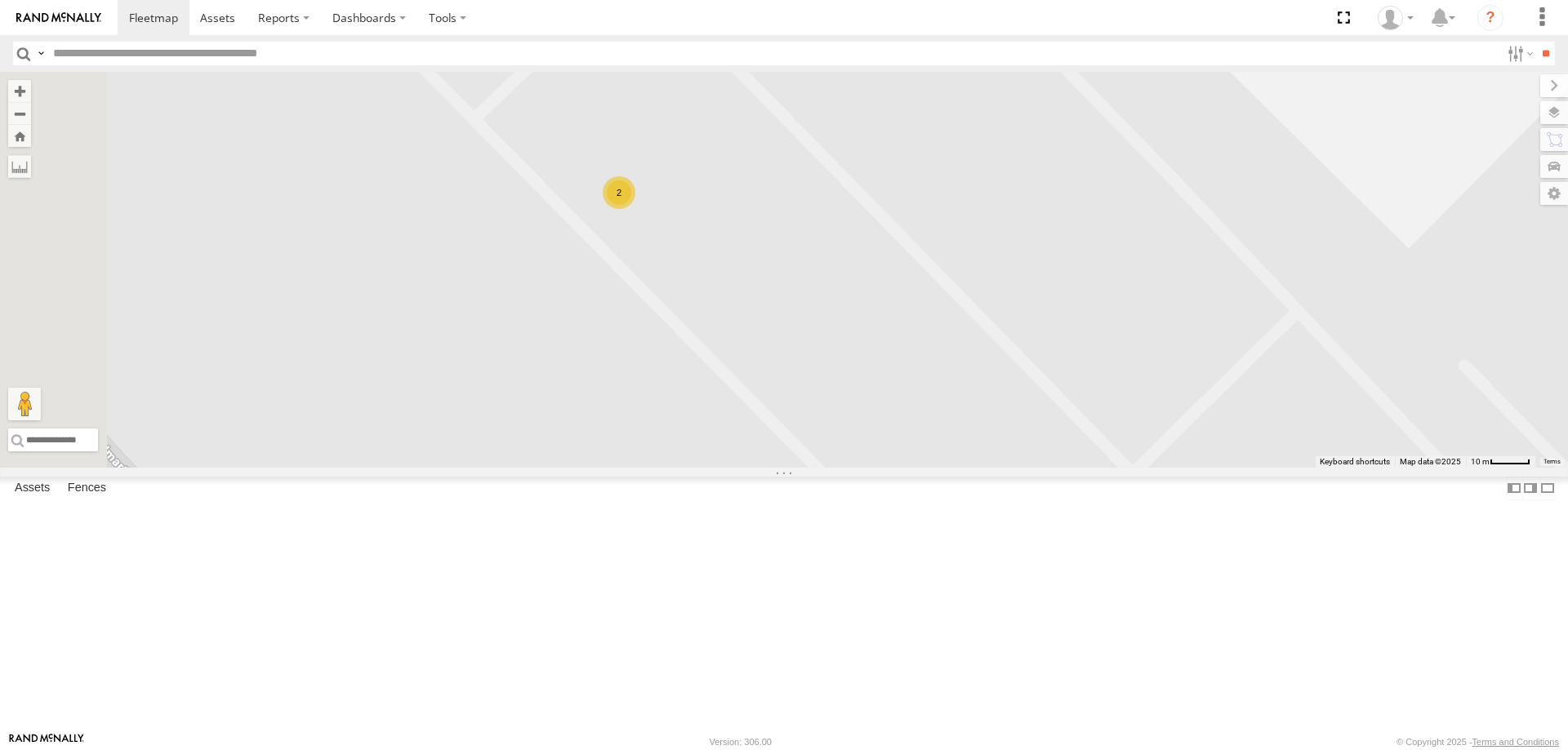
drag, startPoint x: 790, startPoint y: 420, endPoint x: 869, endPoint y: 579, distance: 177.5
click at [866, 468] on div "211 175 212 205 199 191 600459 184 187 210 193 201 195 176 206 180 204 209 6004…" at bounding box center [784, 269] width 1568 height 396
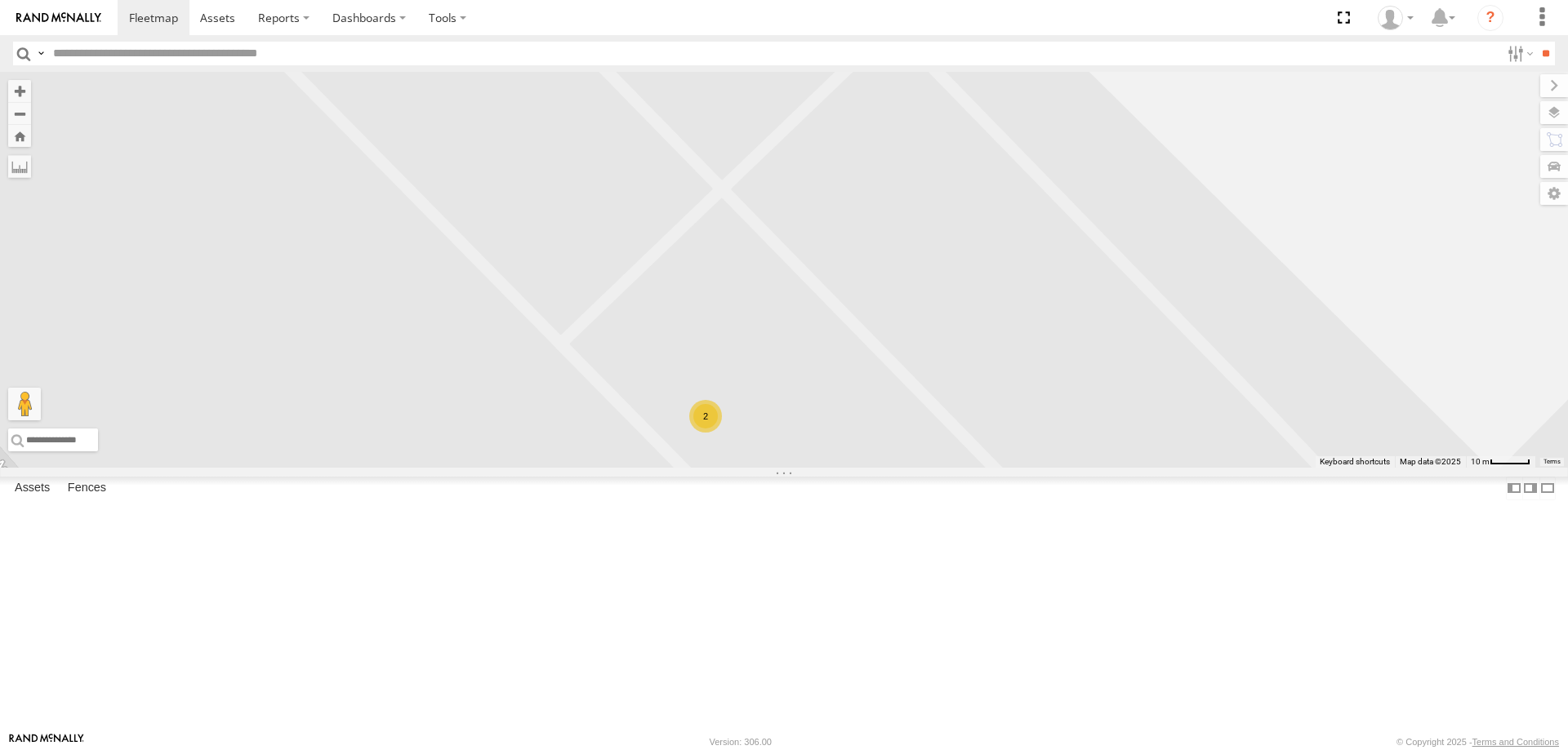
drag, startPoint x: 1062, startPoint y: 617, endPoint x: 983, endPoint y: 479, distance: 159.0
click at [987, 468] on div "211 175 212 205 199 191 600459 184 187 210 193 201 195 176 206 180 204 209 6004…" at bounding box center [784, 269] width 1568 height 396
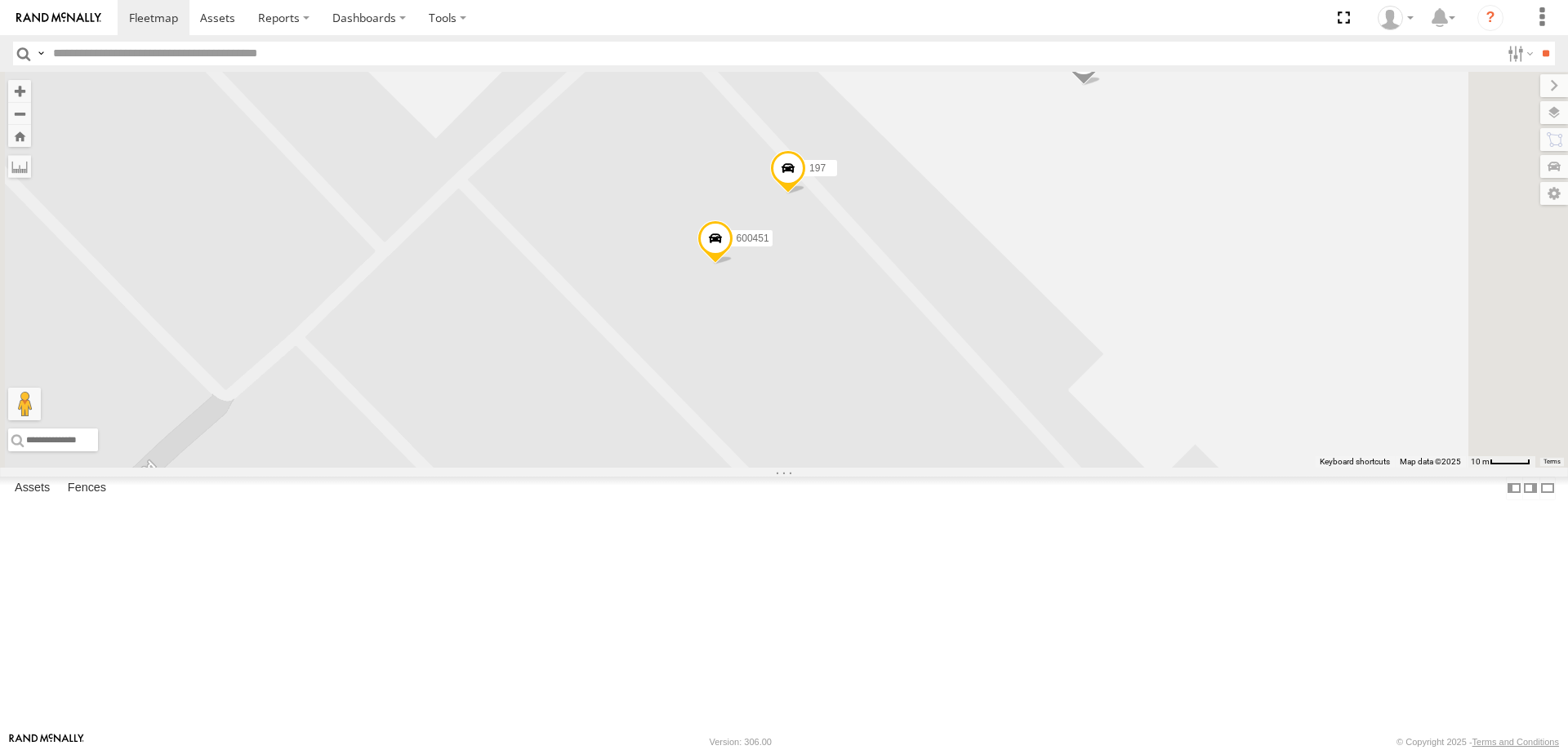
drag, startPoint x: 844, startPoint y: 233, endPoint x: 942, endPoint y: 476, distance: 262.0
click at [942, 468] on div "211 175 212 205 199 191 600459 184 187 210 193 201 195 176 206 180 204 209 6004…" at bounding box center [784, 269] width 1568 height 396
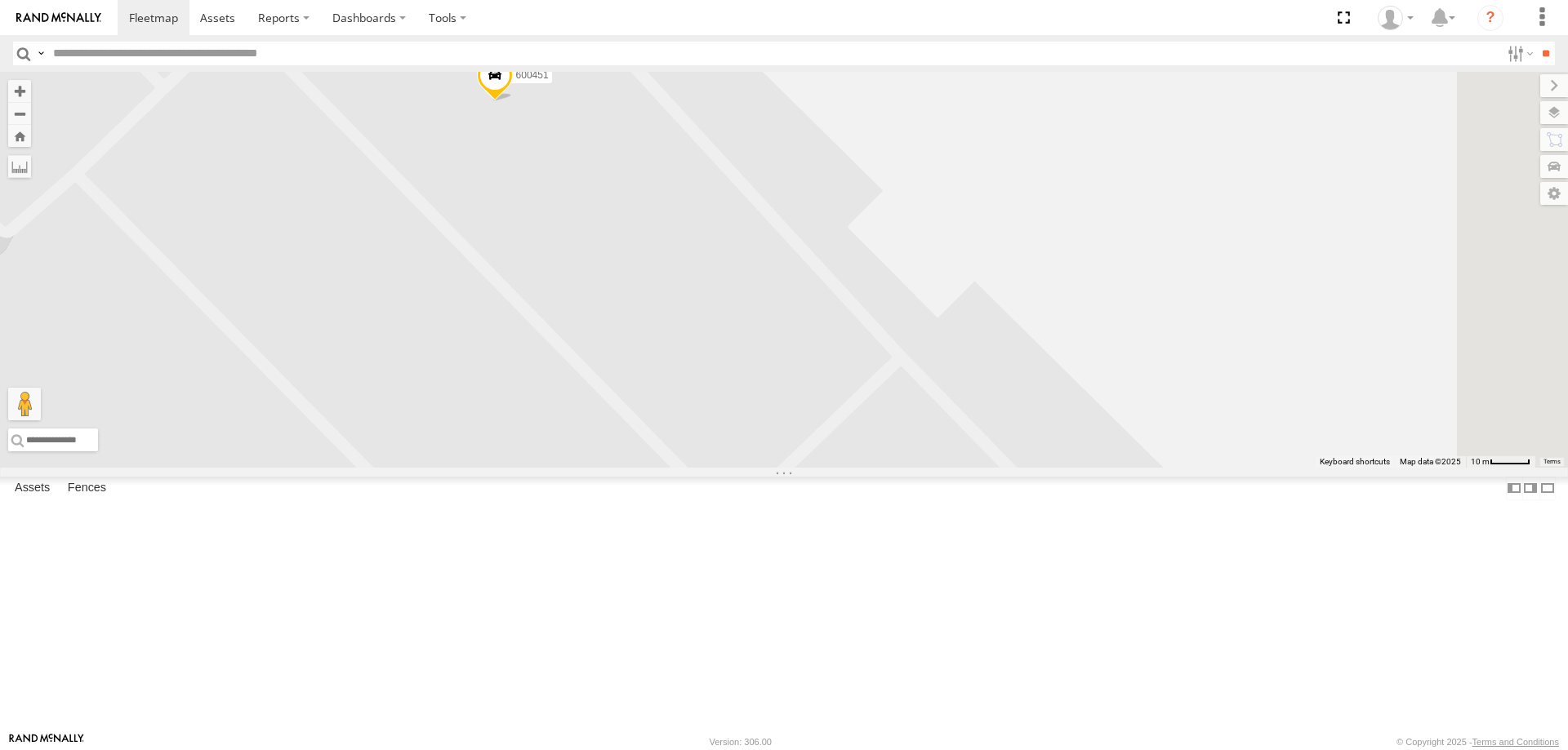
drag, startPoint x: 1062, startPoint y: 526, endPoint x: 809, endPoint y: 300, distance: 339.2
click at [813, 309] on div "211 175 212 205 199 191 600459 184 187 210 193 201 195 176 206 180 204 209 6004…" at bounding box center [784, 269] width 1568 height 396
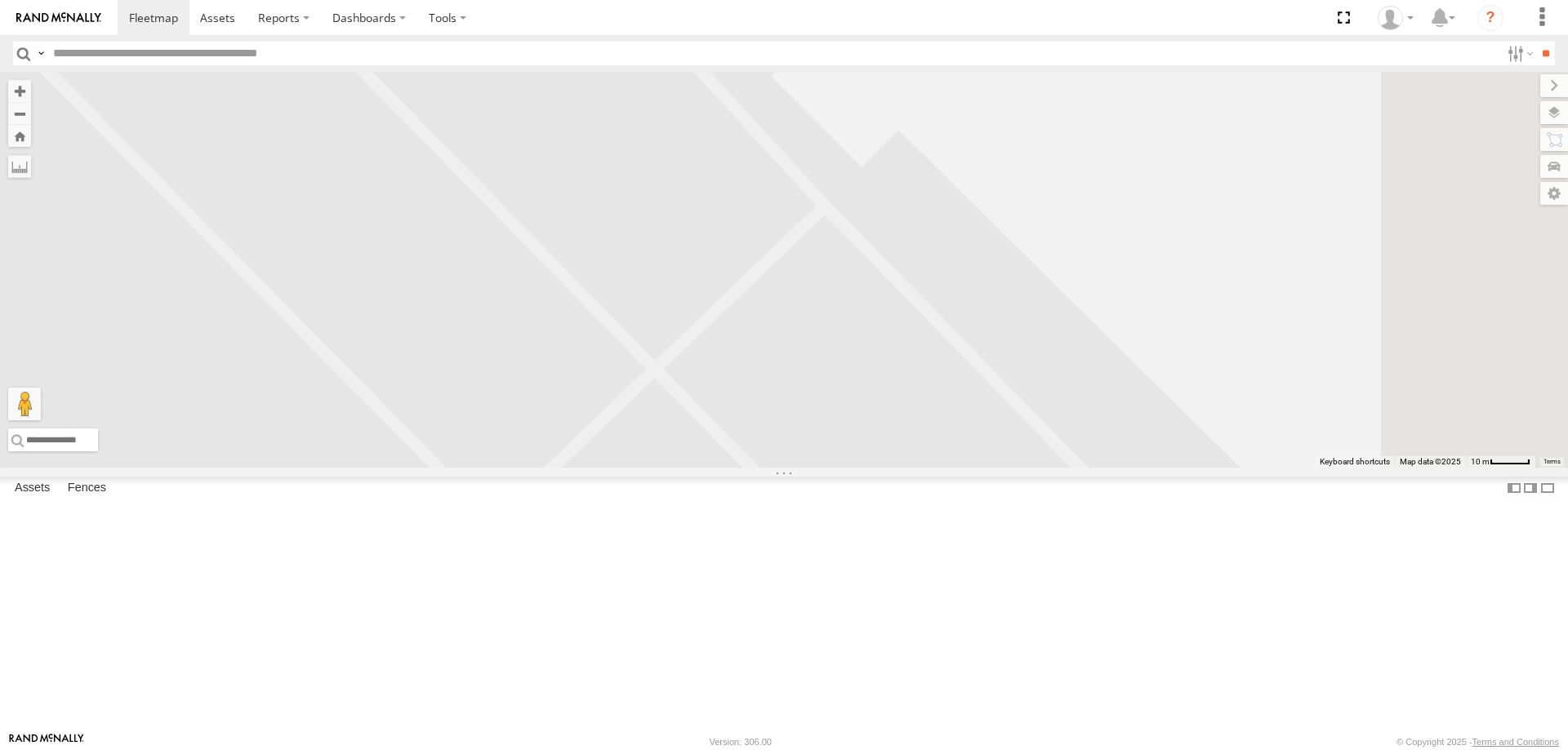
click at [272, 56] on input "text" at bounding box center [774, 53] width 1453 height 23
type input "******"
click at [1536, 41] on input "**" at bounding box center [1545, 53] width 19 height 23
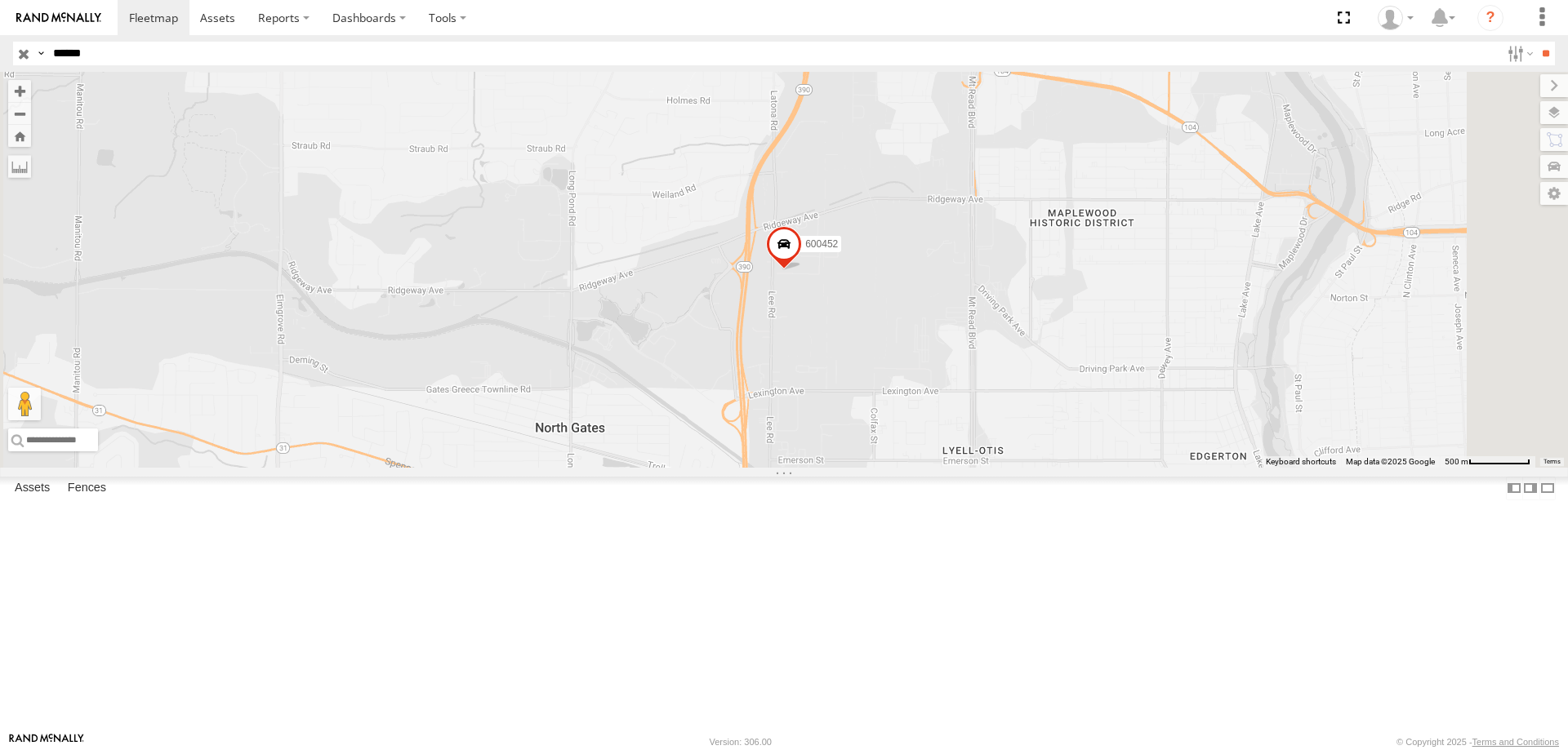
click at [25, 54] on input "button" at bounding box center [24, 53] width 22 height 23
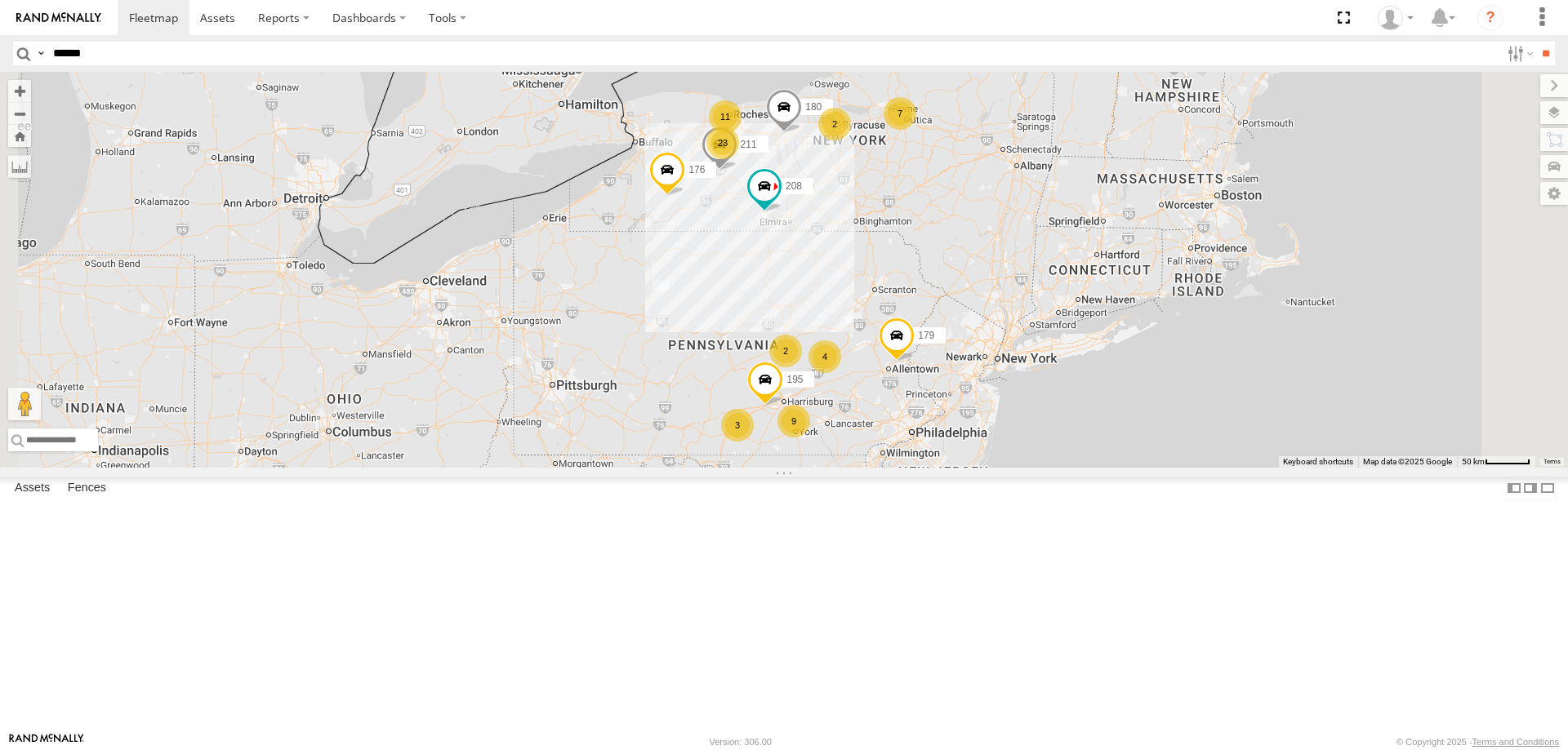
click at [206, 53] on input "******" at bounding box center [774, 53] width 1453 height 23
click at [1536, 41] on input "**" at bounding box center [1545, 53] width 19 height 23
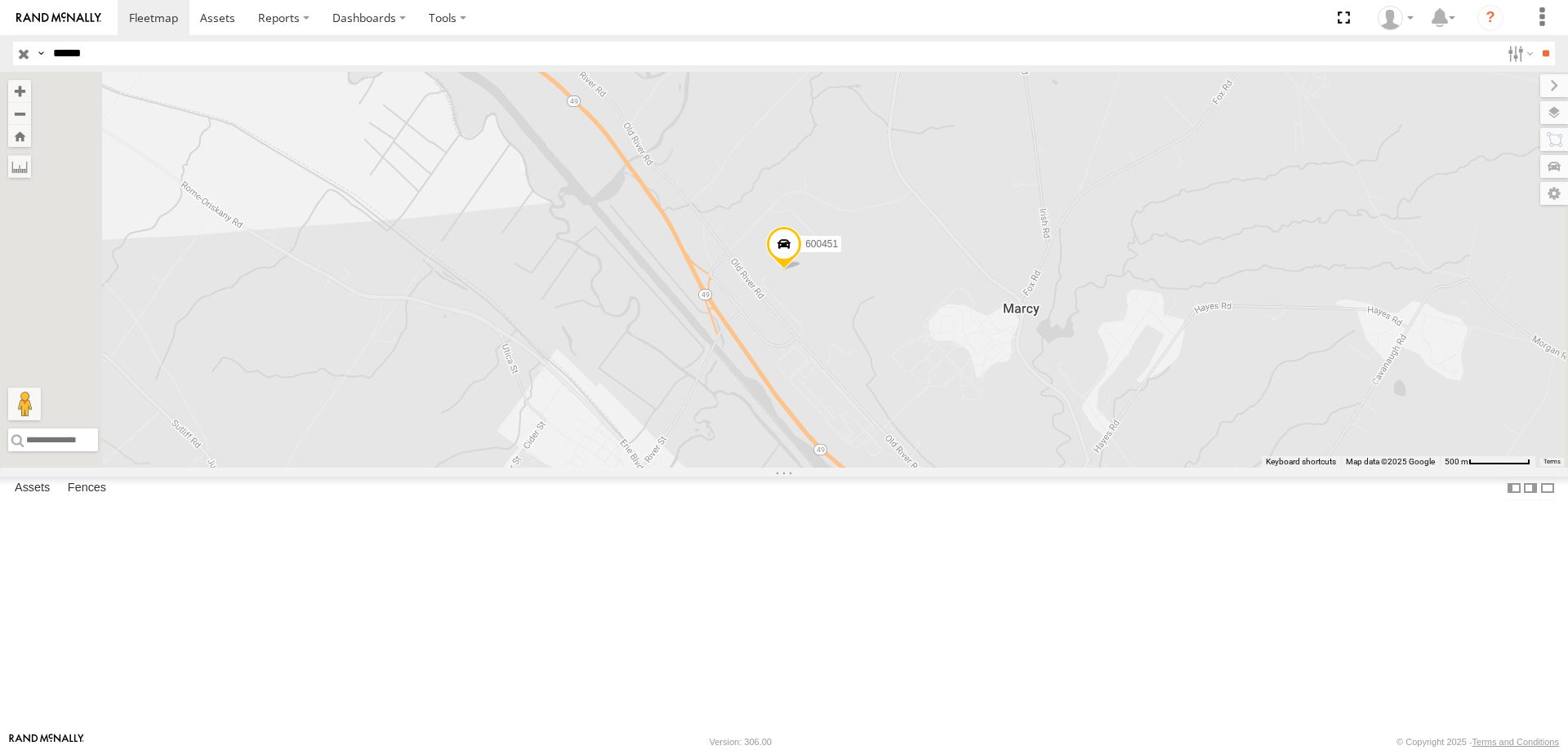
click at [1536, 41] on input "**" at bounding box center [1545, 53] width 19 height 23
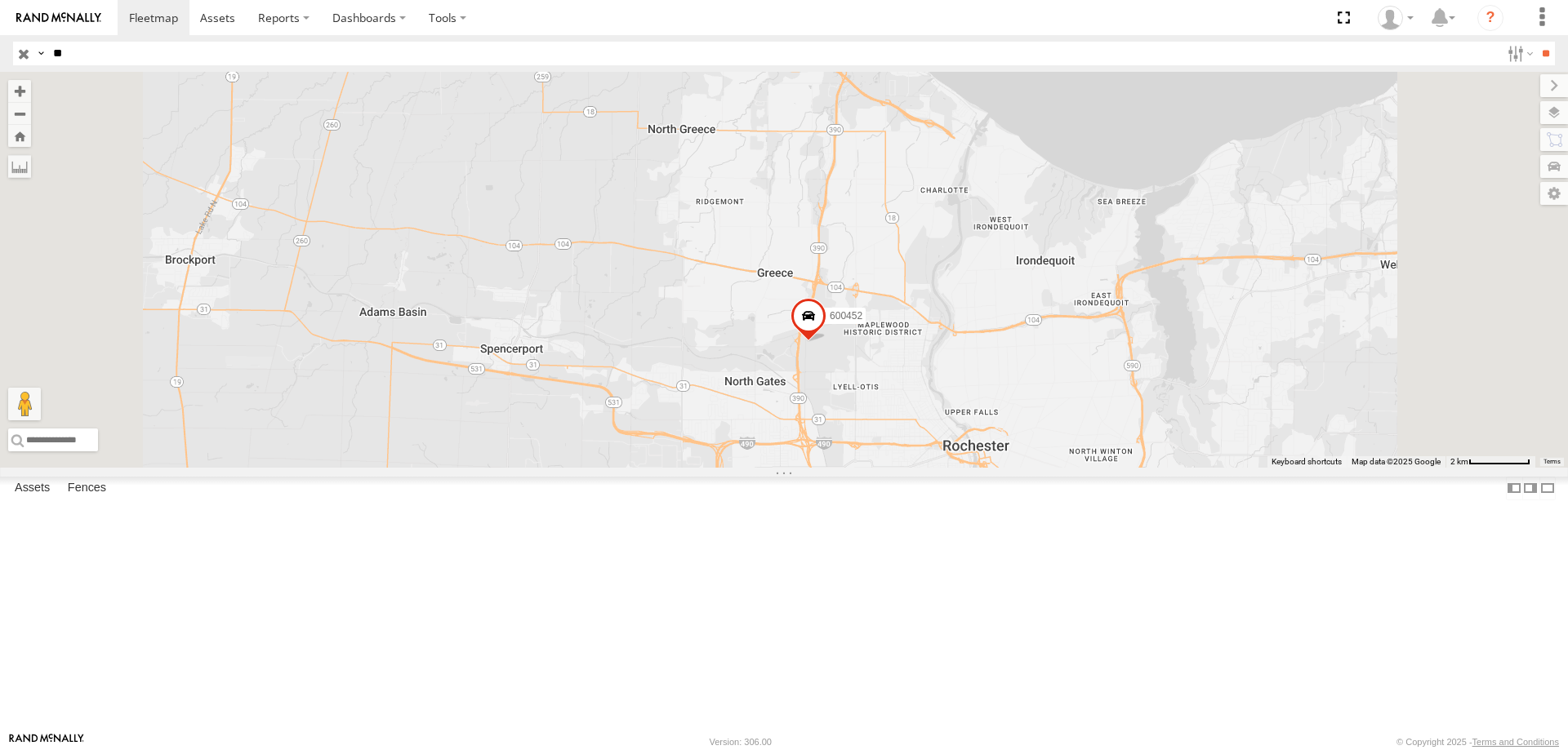
type input "*"
type input "***"
click at [1536, 41] on input "**" at bounding box center [1545, 53] width 19 height 23
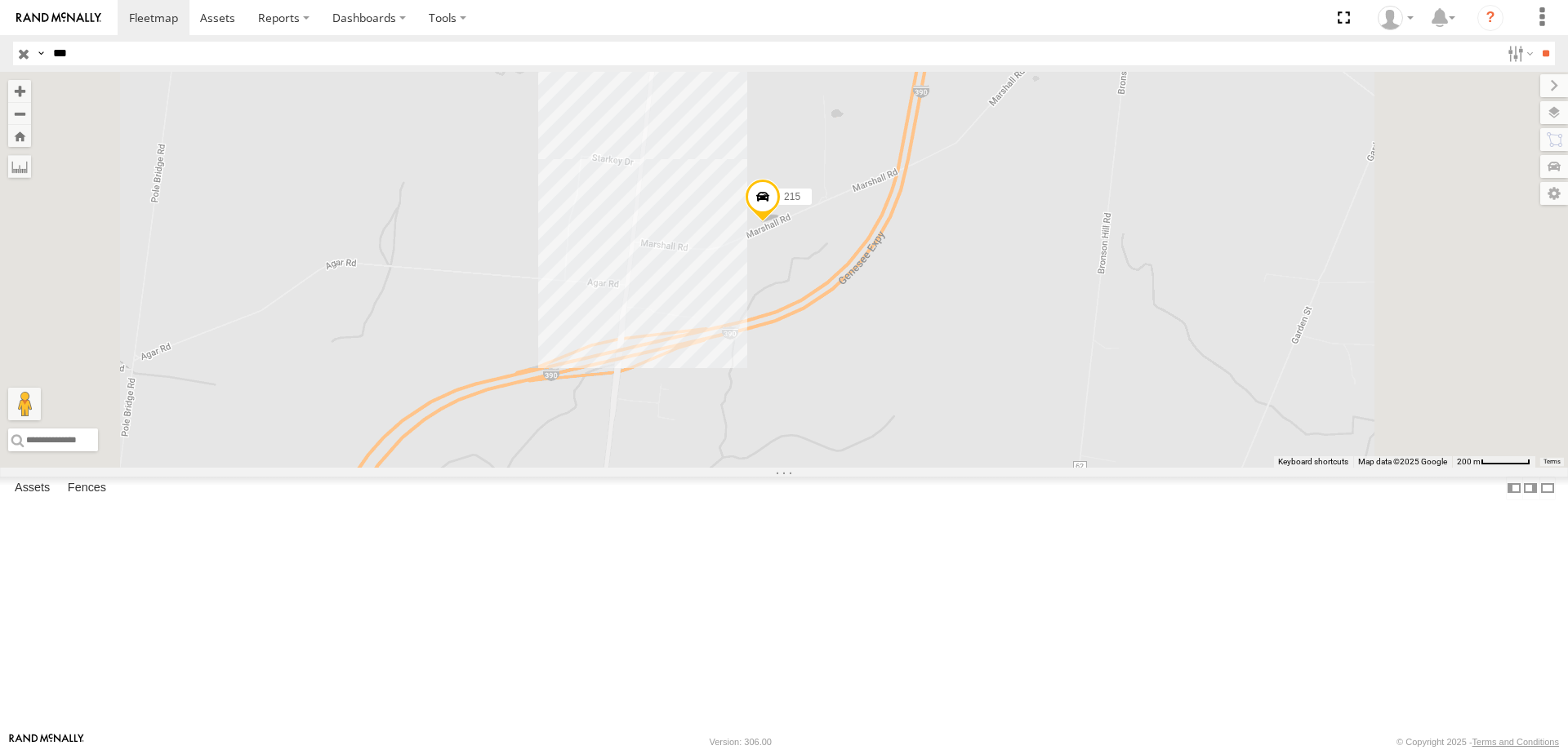
click at [21, 55] on input "button" at bounding box center [24, 53] width 22 height 23
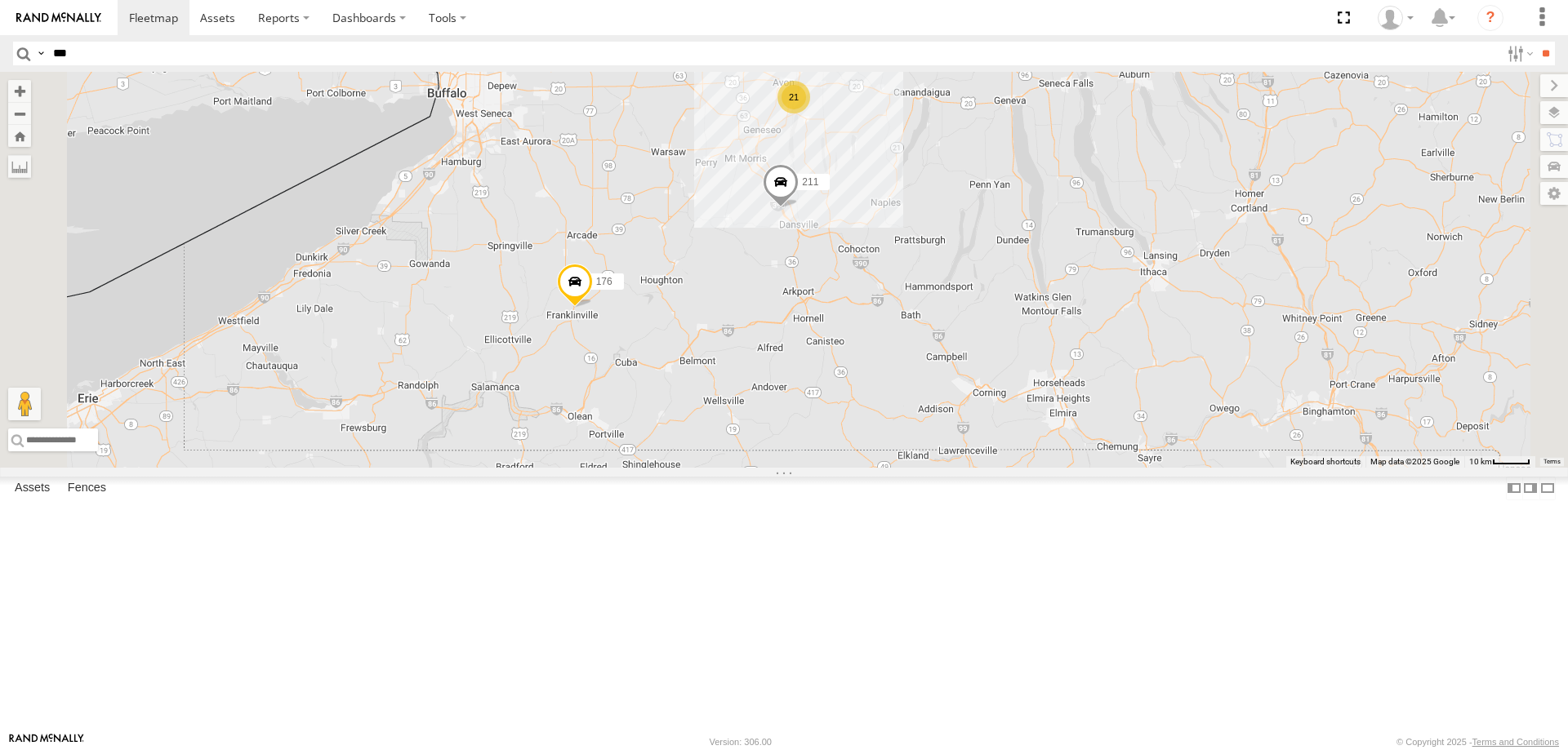
drag, startPoint x: 917, startPoint y: 156, endPoint x: 920, endPoint y: 367, distance: 211.0
click at [935, 365] on div "211 176 180 600453 179 214 208 21" at bounding box center [784, 269] width 1568 height 396
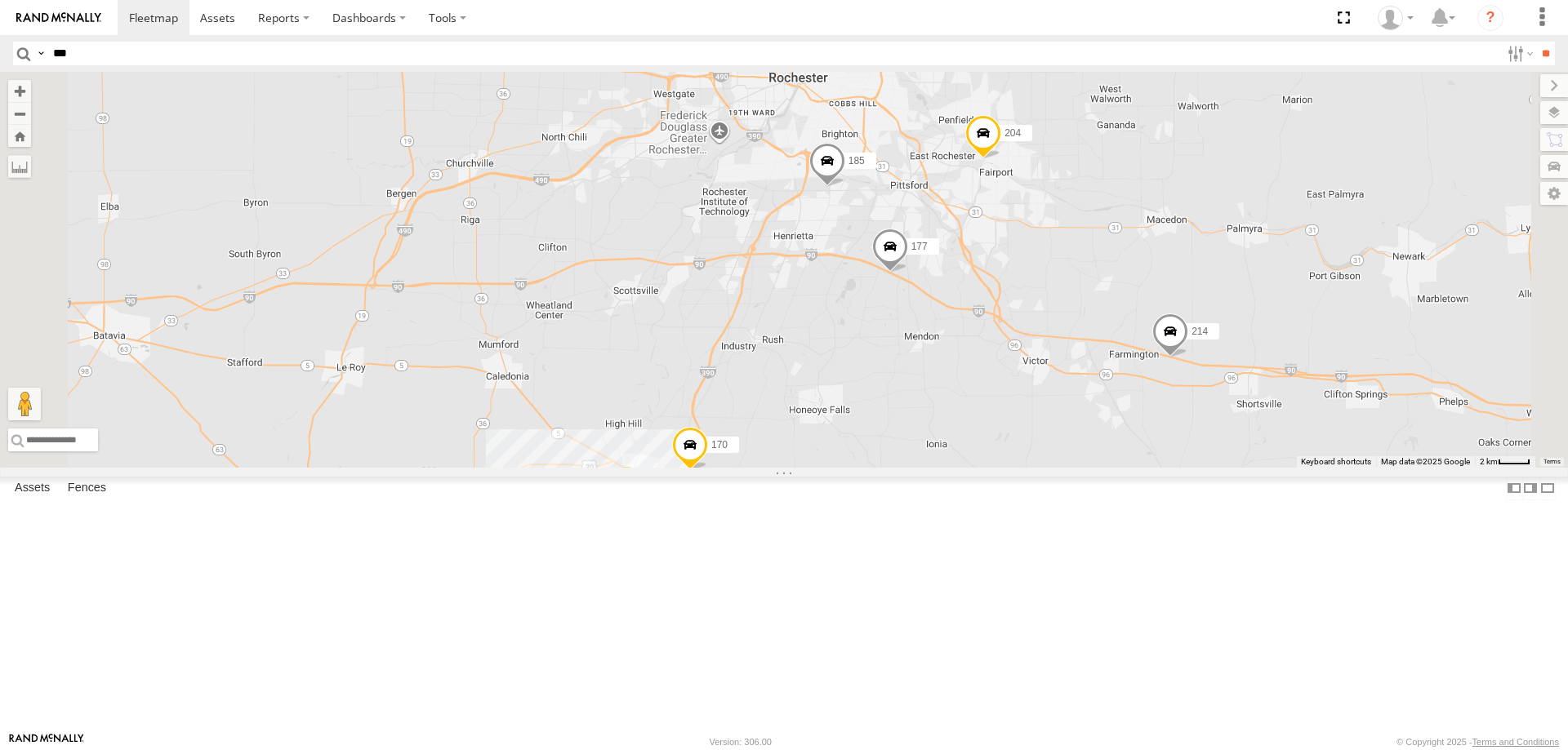
drag, startPoint x: 1022, startPoint y: 226, endPoint x: 940, endPoint y: 516, distance: 301.4
click at [940, 468] on div "211 176 180 600453 179 214 208 204 9 11 177 170 185" at bounding box center [784, 269] width 1568 height 396
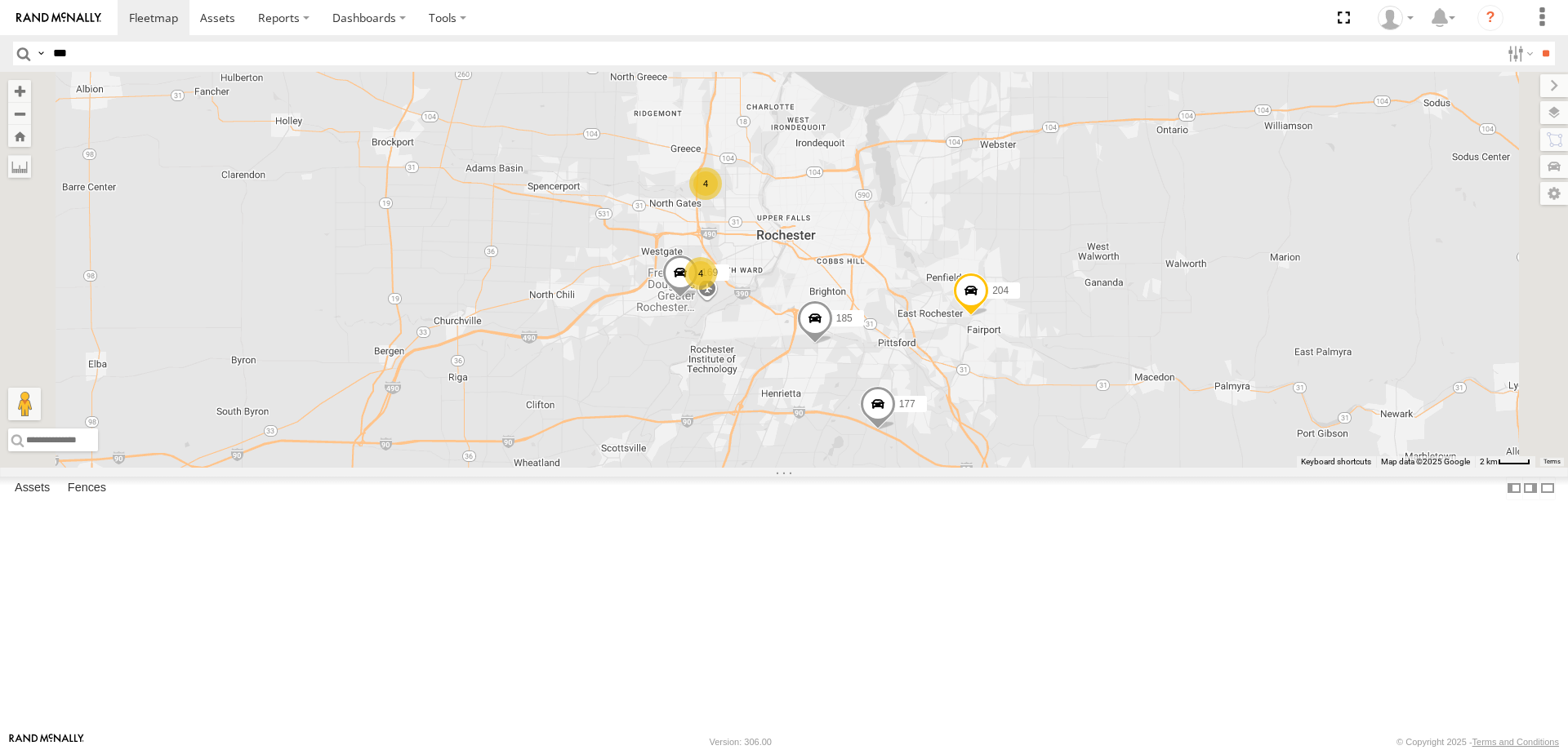
drag, startPoint x: 928, startPoint y: 429, endPoint x: 931, endPoint y: 501, distance: 72.1
click at [931, 468] on div "211 176 180 600453 179 214 208 204 9 11 177 170 185 4 4 169" at bounding box center [784, 269] width 1568 height 396
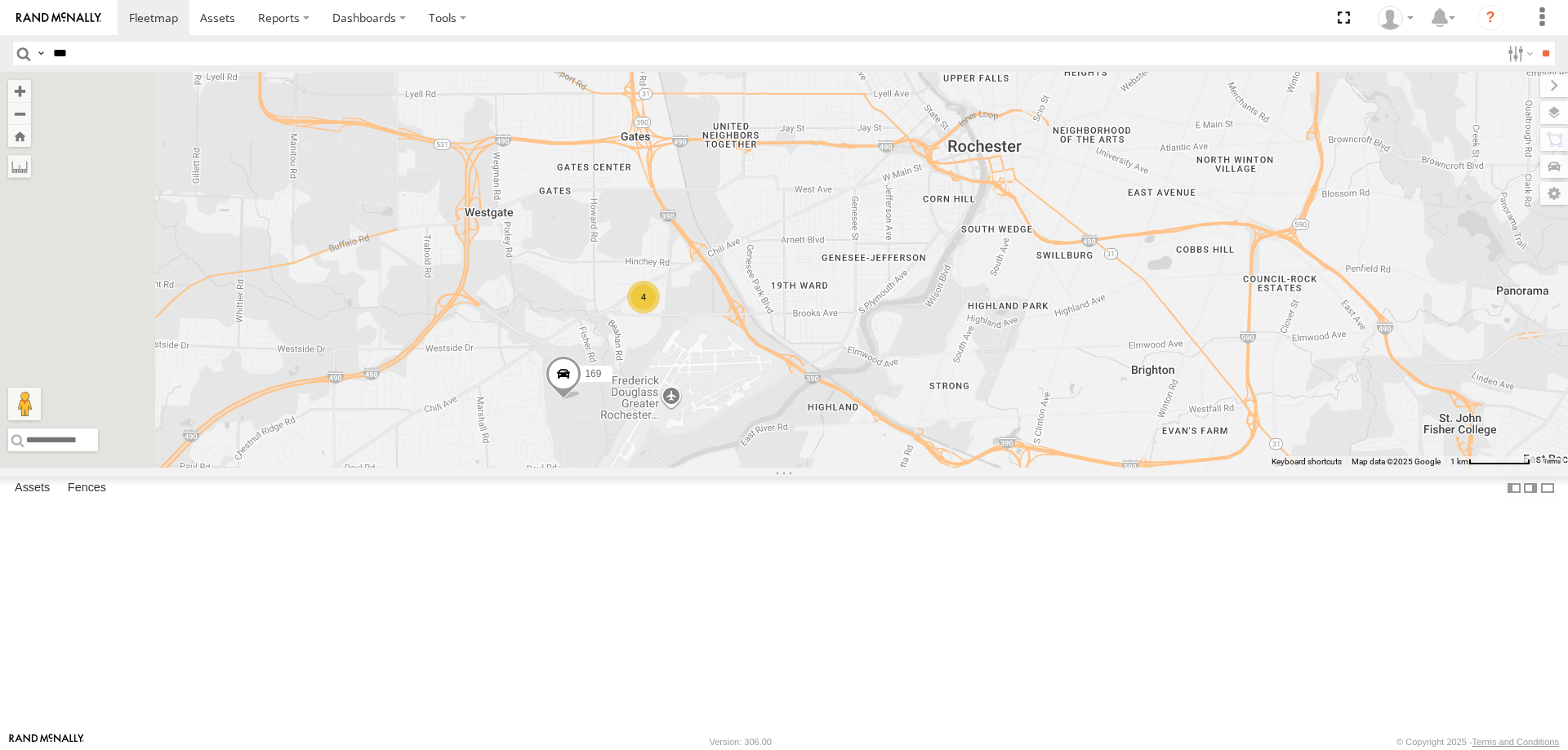
drag, startPoint x: 763, startPoint y: 278, endPoint x: 859, endPoint y: 501, distance: 242.8
click at [859, 468] on div "211 176 180 600453 179 214 208 204 177 170 185 169 4" at bounding box center [784, 269] width 1568 height 396
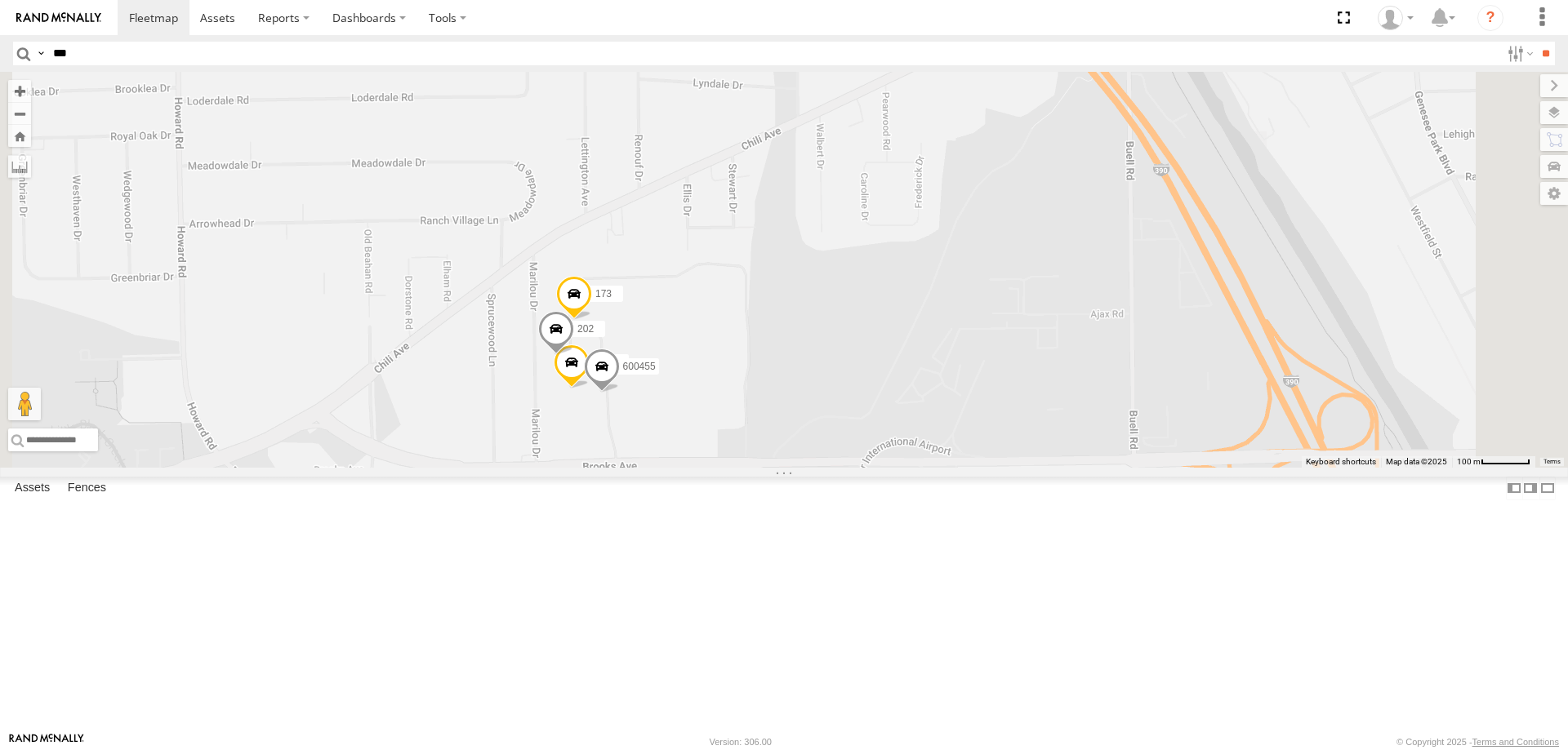
drag, startPoint x: 874, startPoint y: 269, endPoint x: 893, endPoint y: 543, distance: 274.7
click at [893, 468] on div "211 176 180 600453 179 214 208 204 177 170 185 169 203 173 600458 600455 202" at bounding box center [784, 269] width 1568 height 396
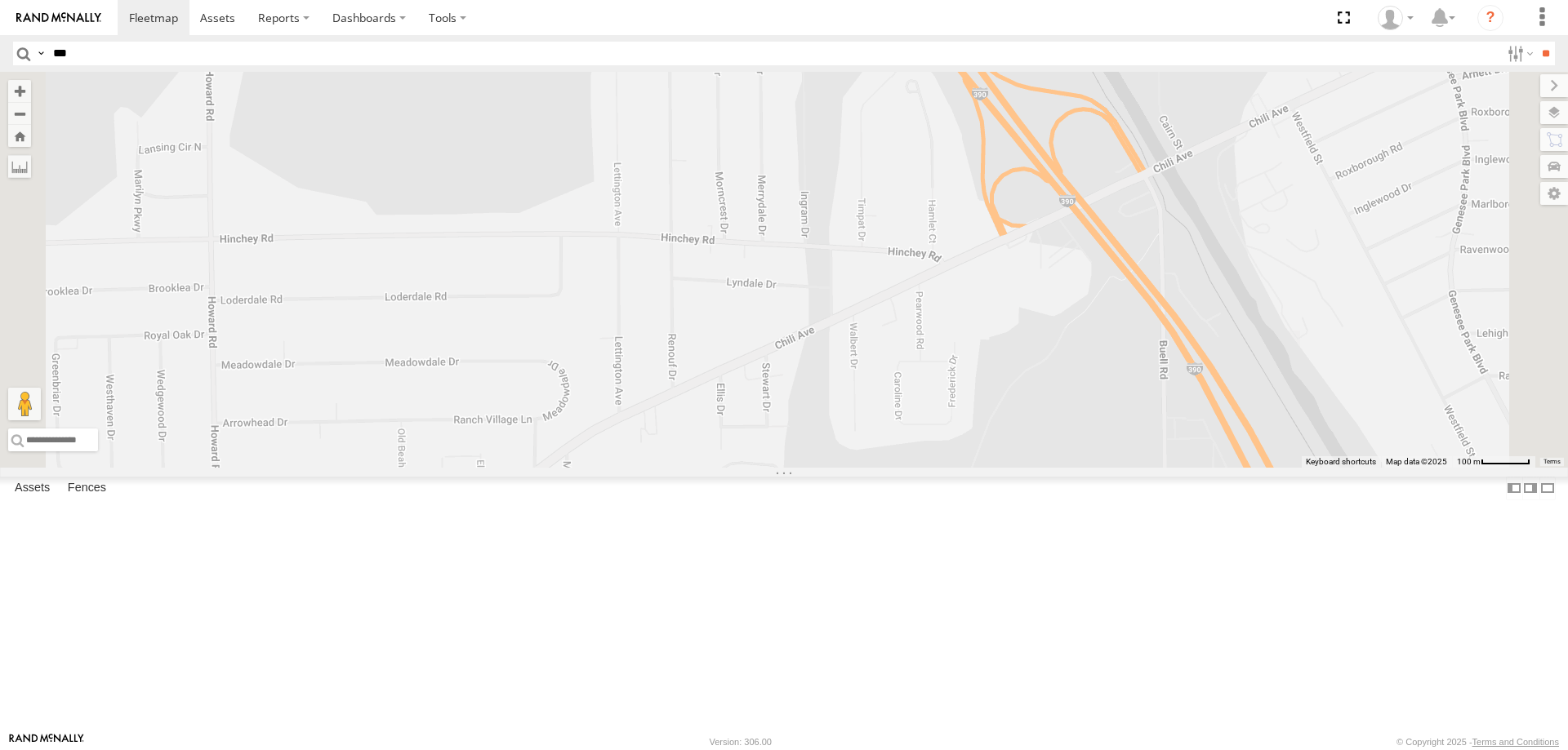
drag, startPoint x: 862, startPoint y: 220, endPoint x: 917, endPoint y: 594, distance: 378.0
click at [917, 468] on div "211 176 180 600453 179 214 208 204 177 170 185 169 203 173 600458 600455 202" at bounding box center [784, 269] width 1568 height 396
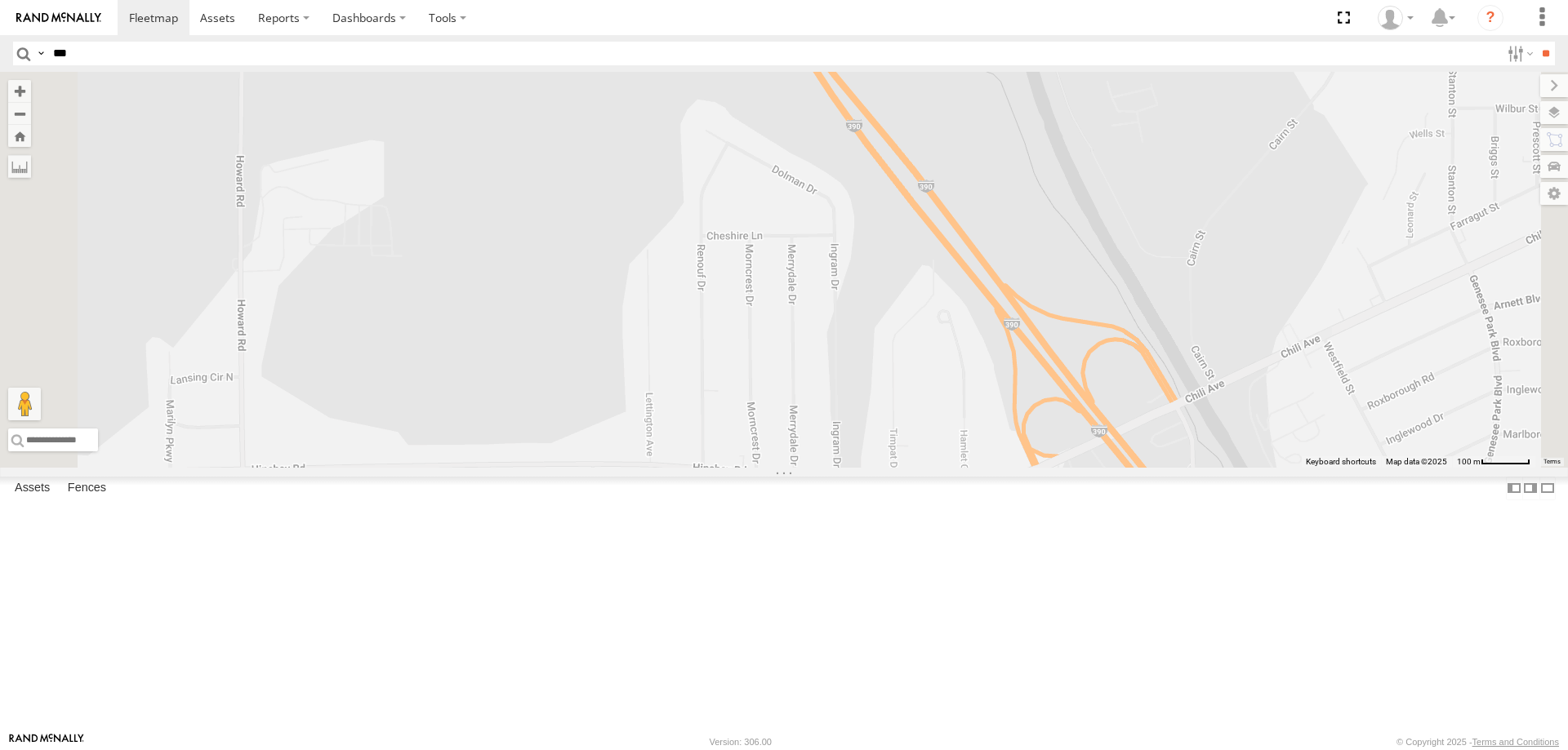
drag, startPoint x: 906, startPoint y: 195, endPoint x: 922, endPoint y: 512, distance: 317.4
click at [918, 468] on div "211 176 180 600453 179 214 208 204 177 170 185 169 203 173 600458 600455 202" at bounding box center [784, 269] width 1568 height 396
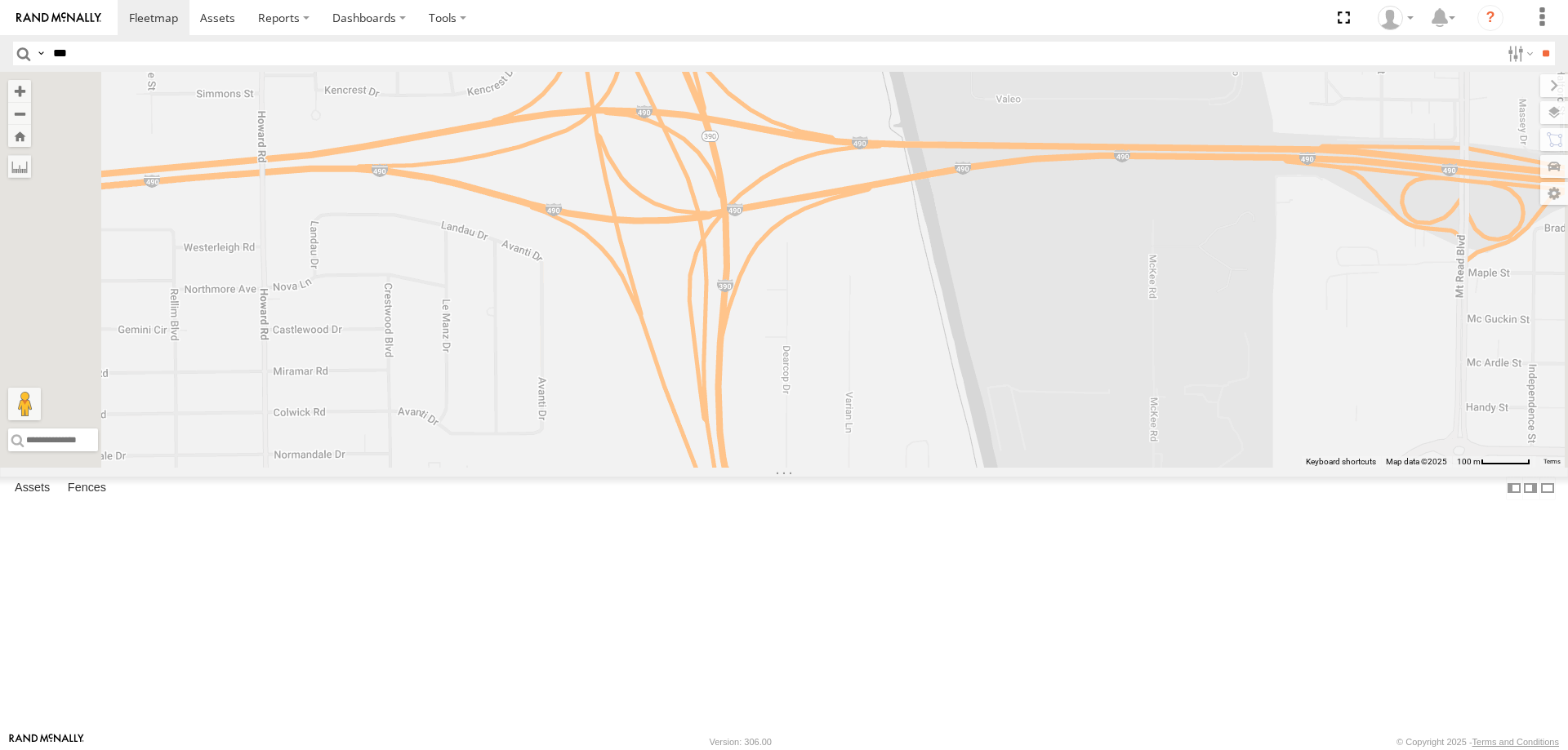
drag, startPoint x: 900, startPoint y: 233, endPoint x: 914, endPoint y: 442, distance: 209.5
click at [914, 419] on div "211 176 180 600453 179 214 208 204 177 170 185 169 203 173 600458 600455 202" at bounding box center [784, 269] width 1568 height 396
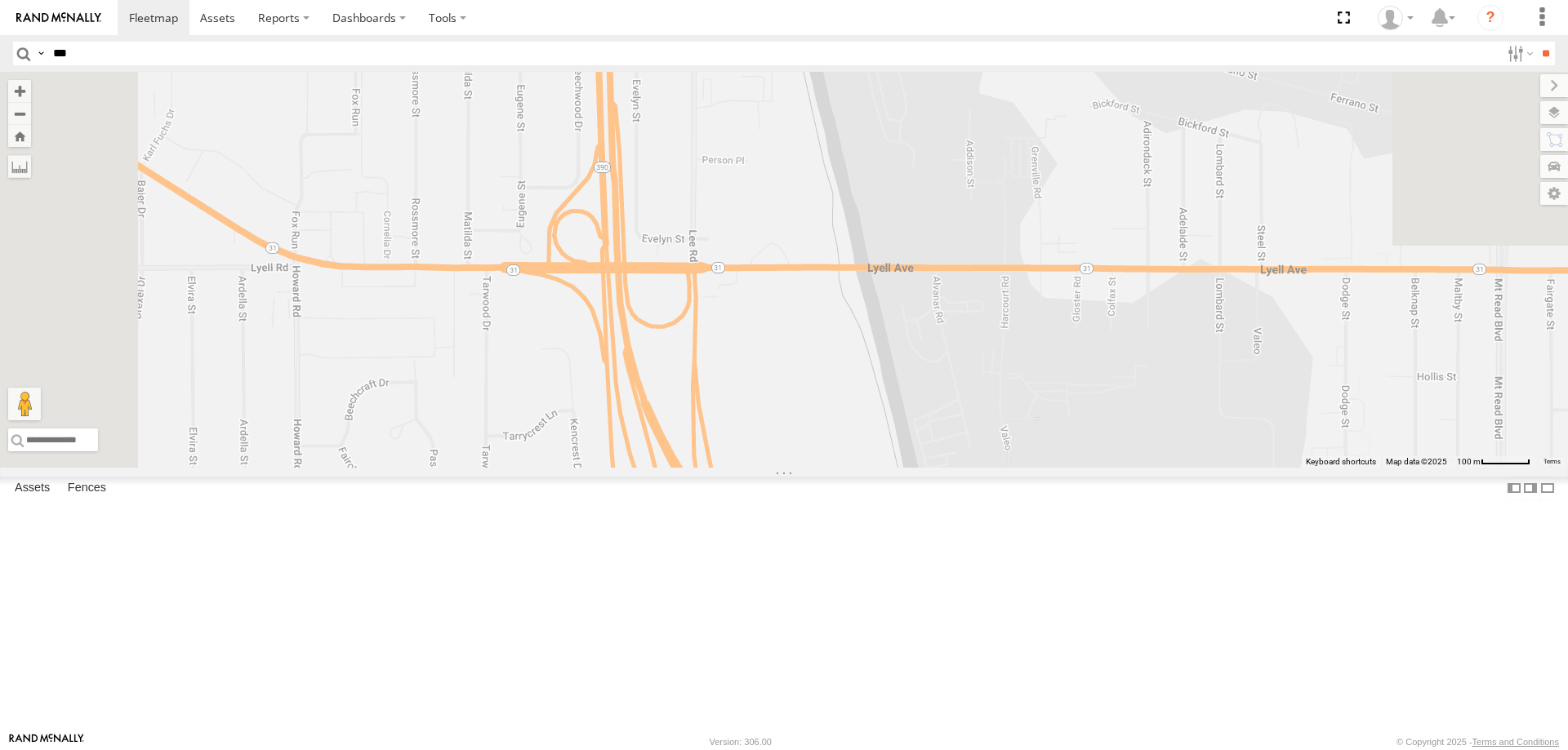
drag, startPoint x: 920, startPoint y: 293, endPoint x: 928, endPoint y: 459, distance: 166.2
click at [933, 468] on div "211 176 180 600453 179 214 208 204 177 170 185 169 203 173 600458 600455 202" at bounding box center [784, 269] width 1568 height 396
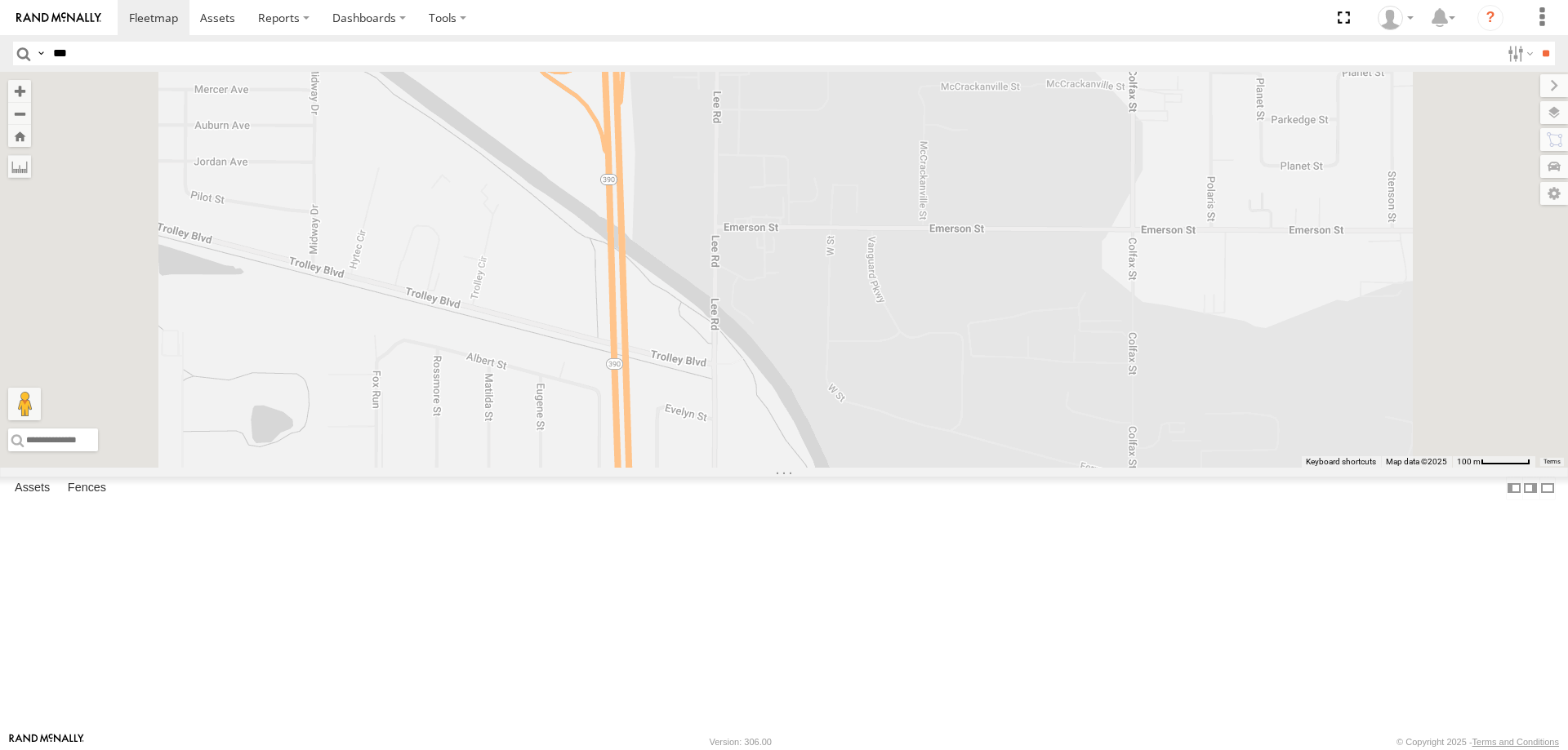
drag, startPoint x: 910, startPoint y: 368, endPoint x: 910, endPoint y: 522, distance: 154.0
click at [910, 468] on div "211 176 180 600453 179 214 208 204 177 170 185 169 203 173 600458 600455 202" at bounding box center [784, 269] width 1568 height 396
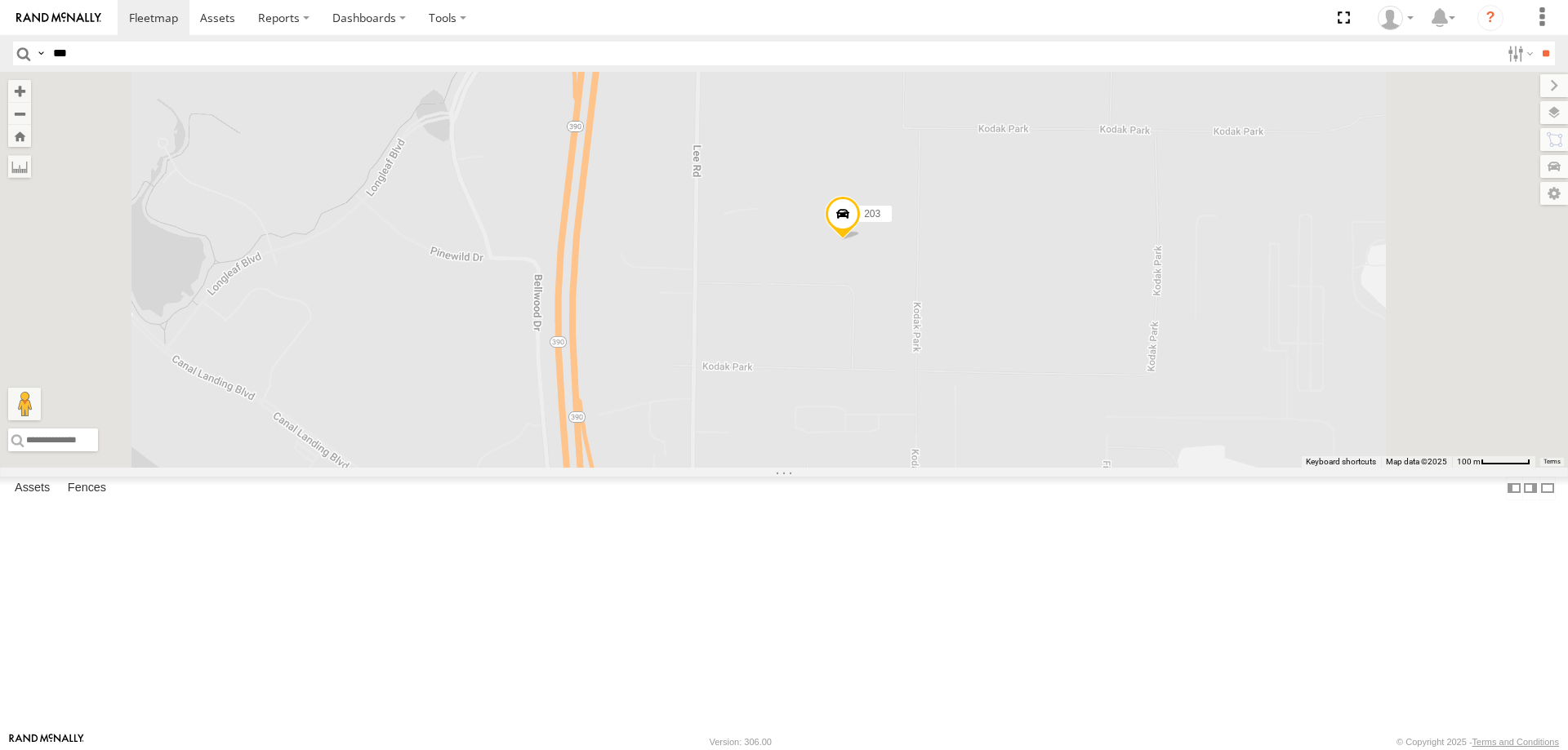
drag, startPoint x: 952, startPoint y: 324, endPoint x: 932, endPoint y: 588, distance: 264.8
click at [930, 468] on div "211 176 180 600453 179 214 208 204 177 170 185 169 203 173 600458 600455 202" at bounding box center [784, 269] width 1568 height 396
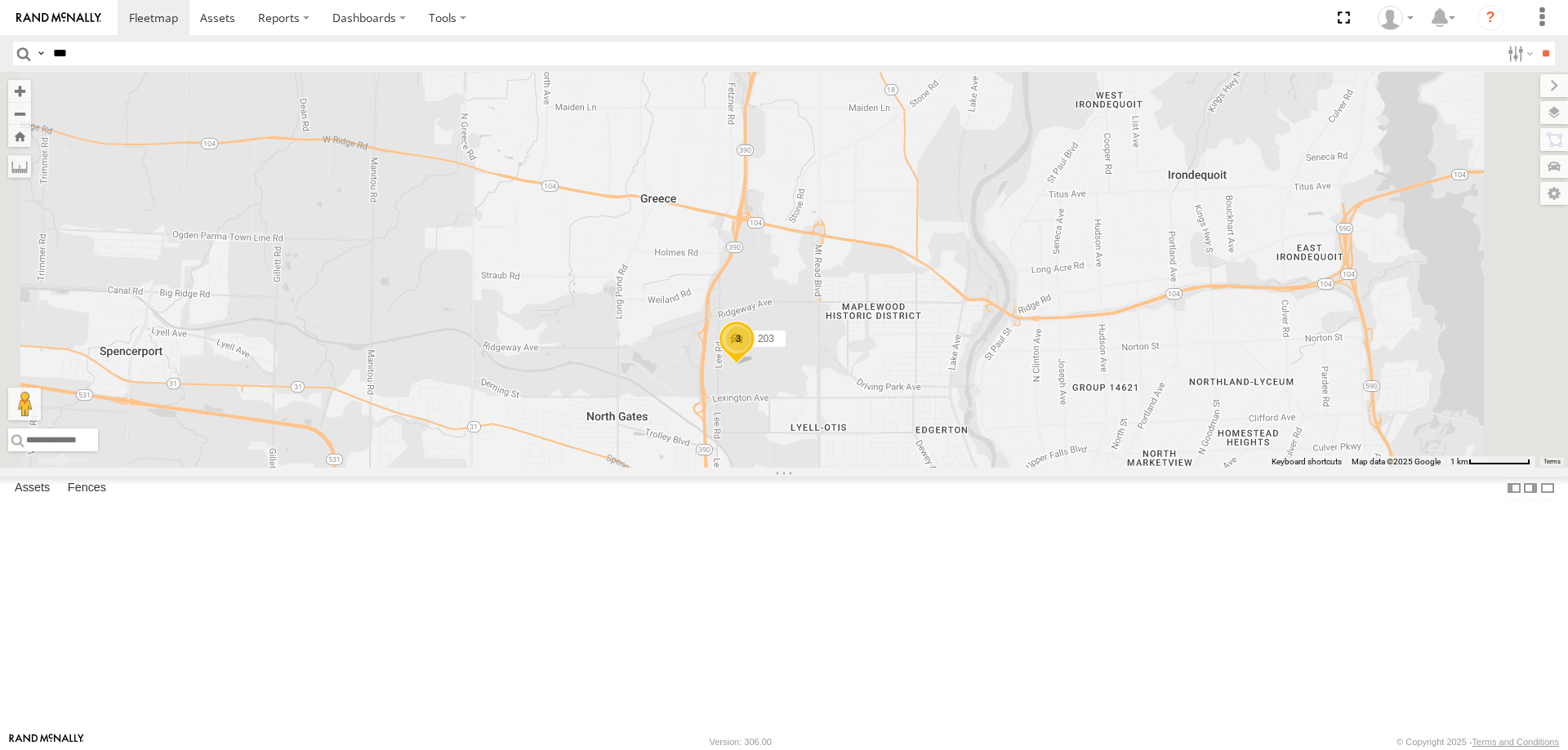
drag, startPoint x: 966, startPoint y: 629, endPoint x: 908, endPoint y: 473, distance: 166.4
click at [924, 468] on div "211 176 180 600453 179 214 208 204 177 170 185 169 203 173 600458 600455 202 3" at bounding box center [784, 269] width 1568 height 396
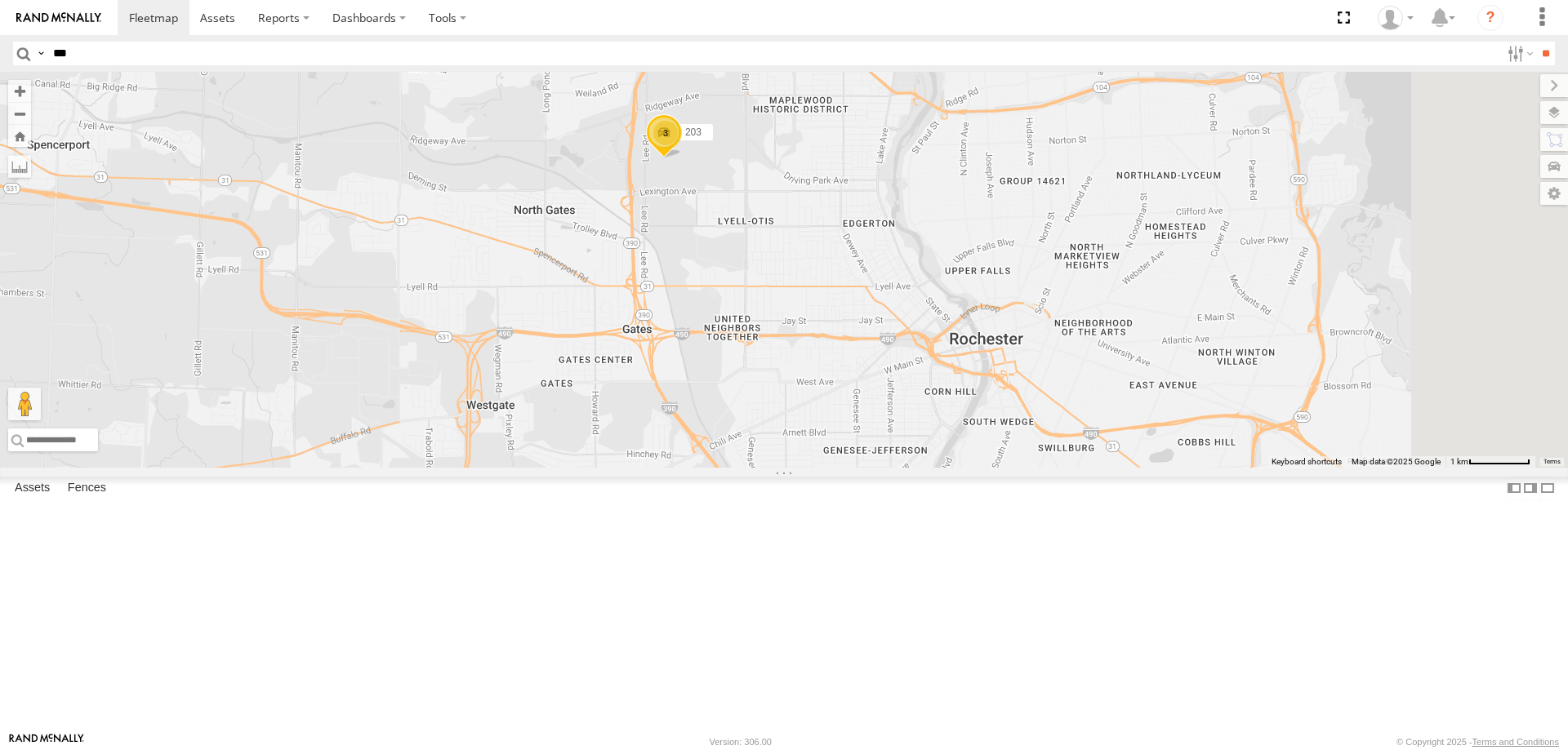
drag, startPoint x: 921, startPoint y: 630, endPoint x: 884, endPoint y: 459, distance: 175.0
click at [888, 468] on div "211 176 180 600453 179 214 208 204 177 170 185 169 203 3 4" at bounding box center [784, 269] width 1568 height 396
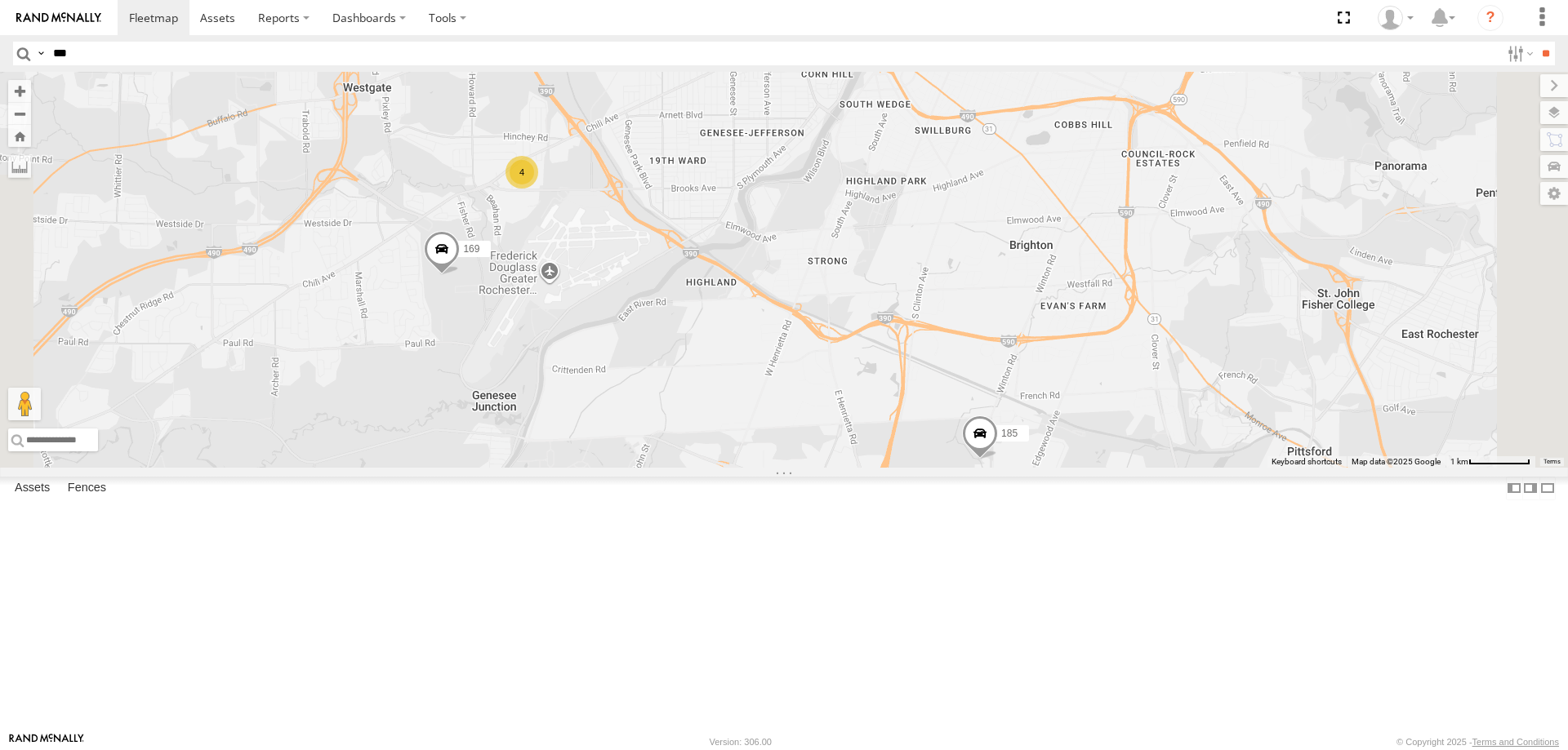
drag, startPoint x: 924, startPoint y: 556, endPoint x: 856, endPoint y: 472, distance: 108.1
click at [856, 468] on div "211 176 180 600453 179 214 208 204 177 170 185 169 203 3 4" at bounding box center [784, 269] width 1568 height 396
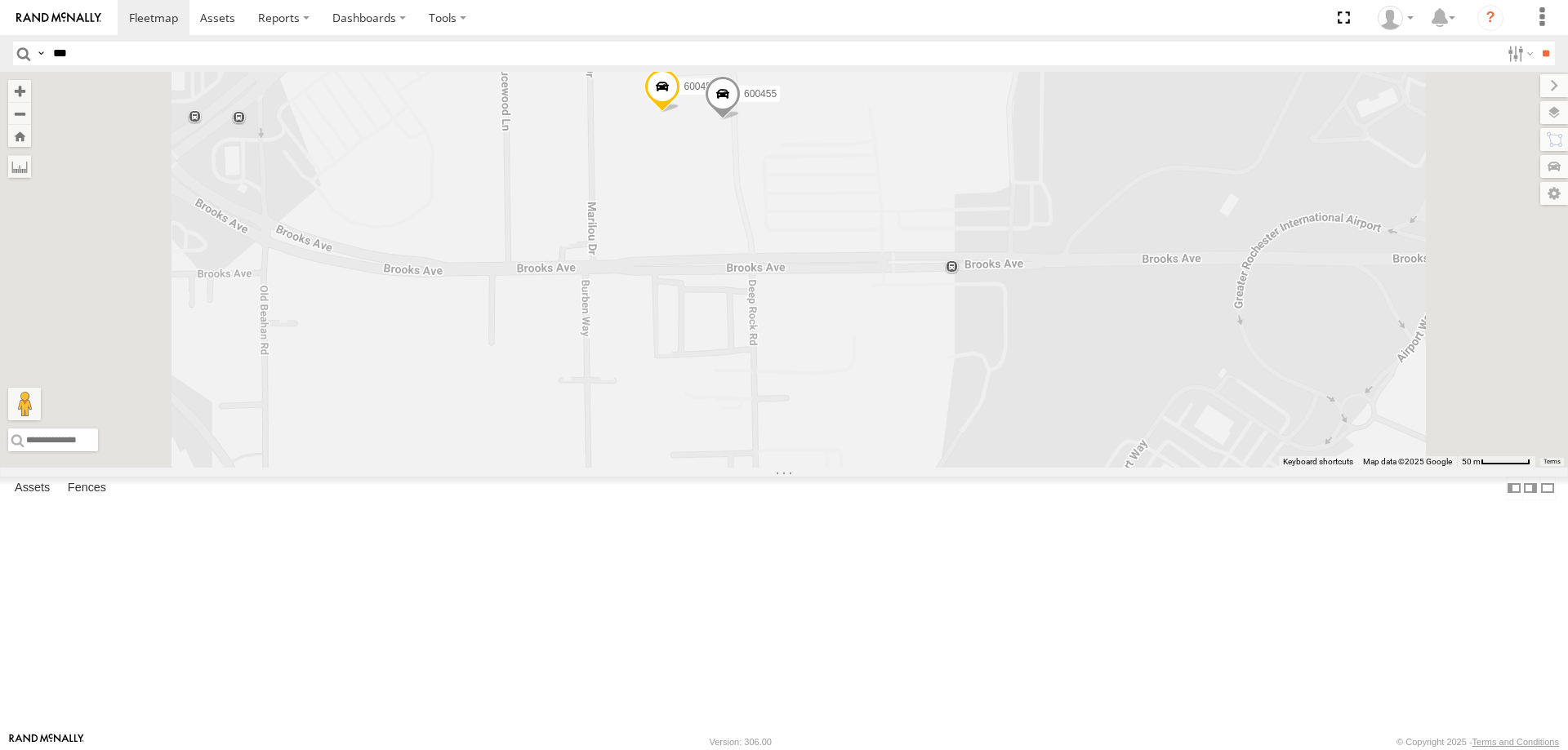
drag, startPoint x: 776, startPoint y: 199, endPoint x: 808, endPoint y: 512, distance: 314.6
click at [804, 468] on div "211 176 180 600453 179 214 208 204 177 170 185 169 203 173 600458 600455" at bounding box center [784, 269] width 1568 height 396
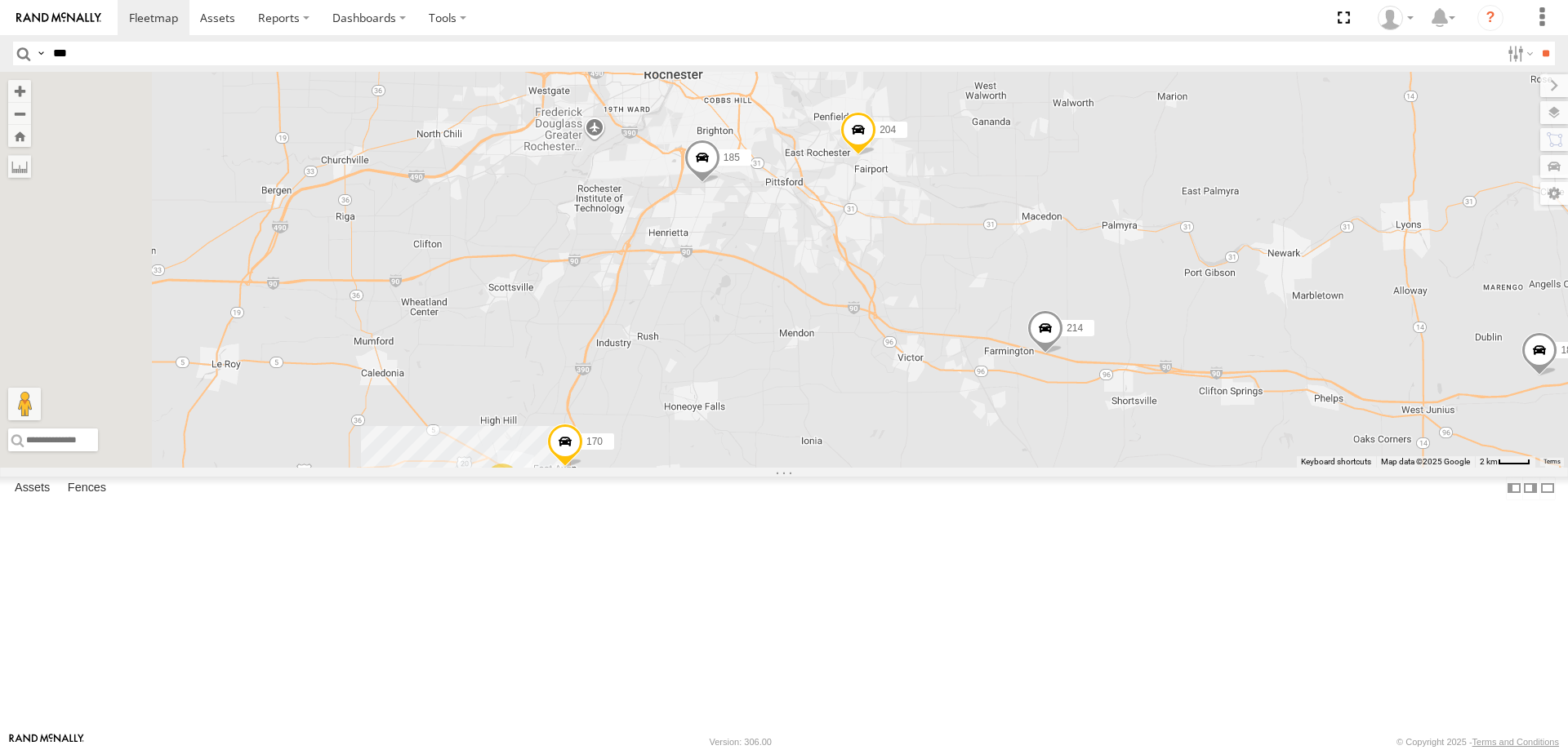
drag, startPoint x: 741, startPoint y: 178, endPoint x: 903, endPoint y: 576, distance: 429.7
click at [896, 468] on div "211 195 176 180 600453 179 214 208 204 185 9 12 170" at bounding box center [784, 269] width 1568 height 396
